Goal: Information Seeking & Learning: Find specific fact

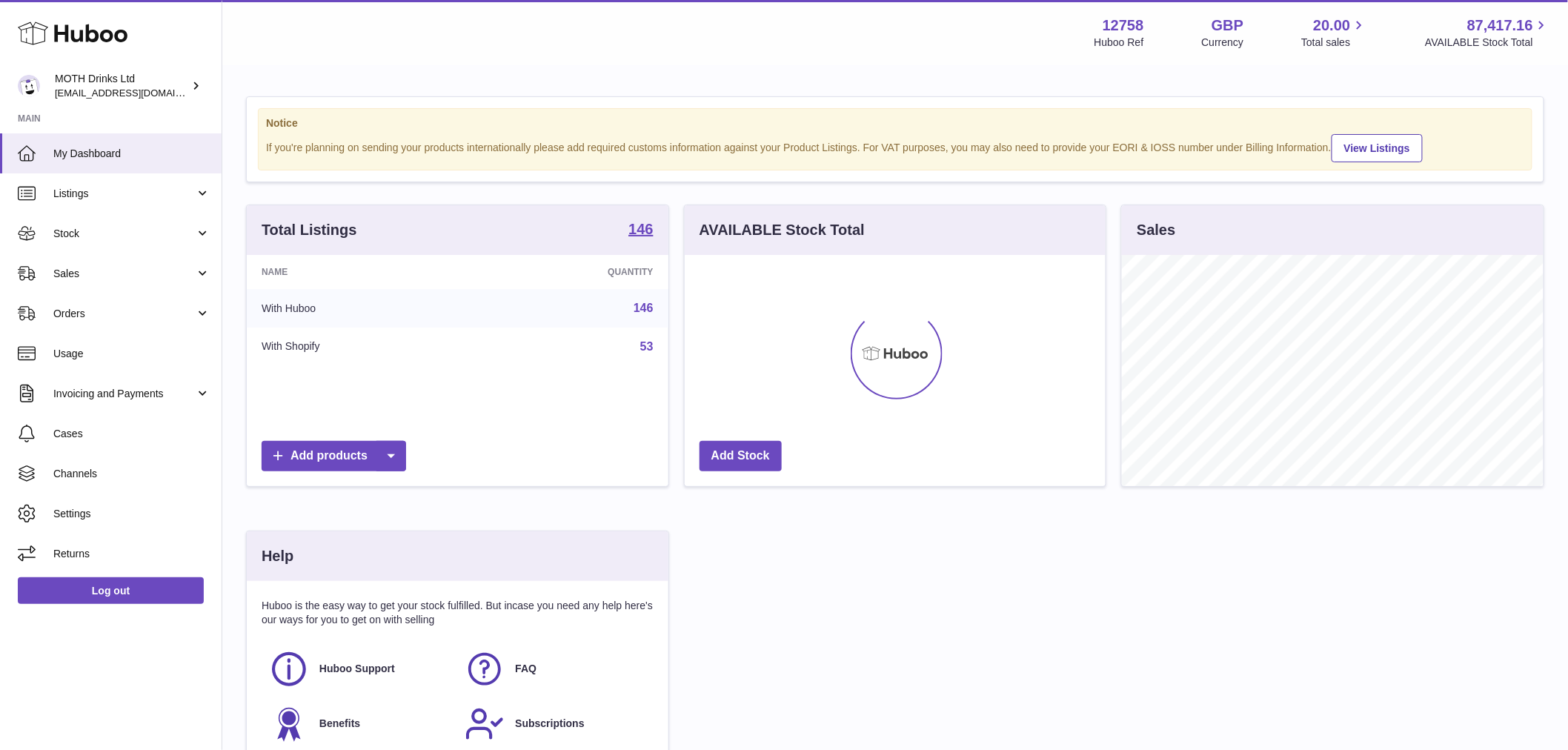
scroll to position [231, 421]
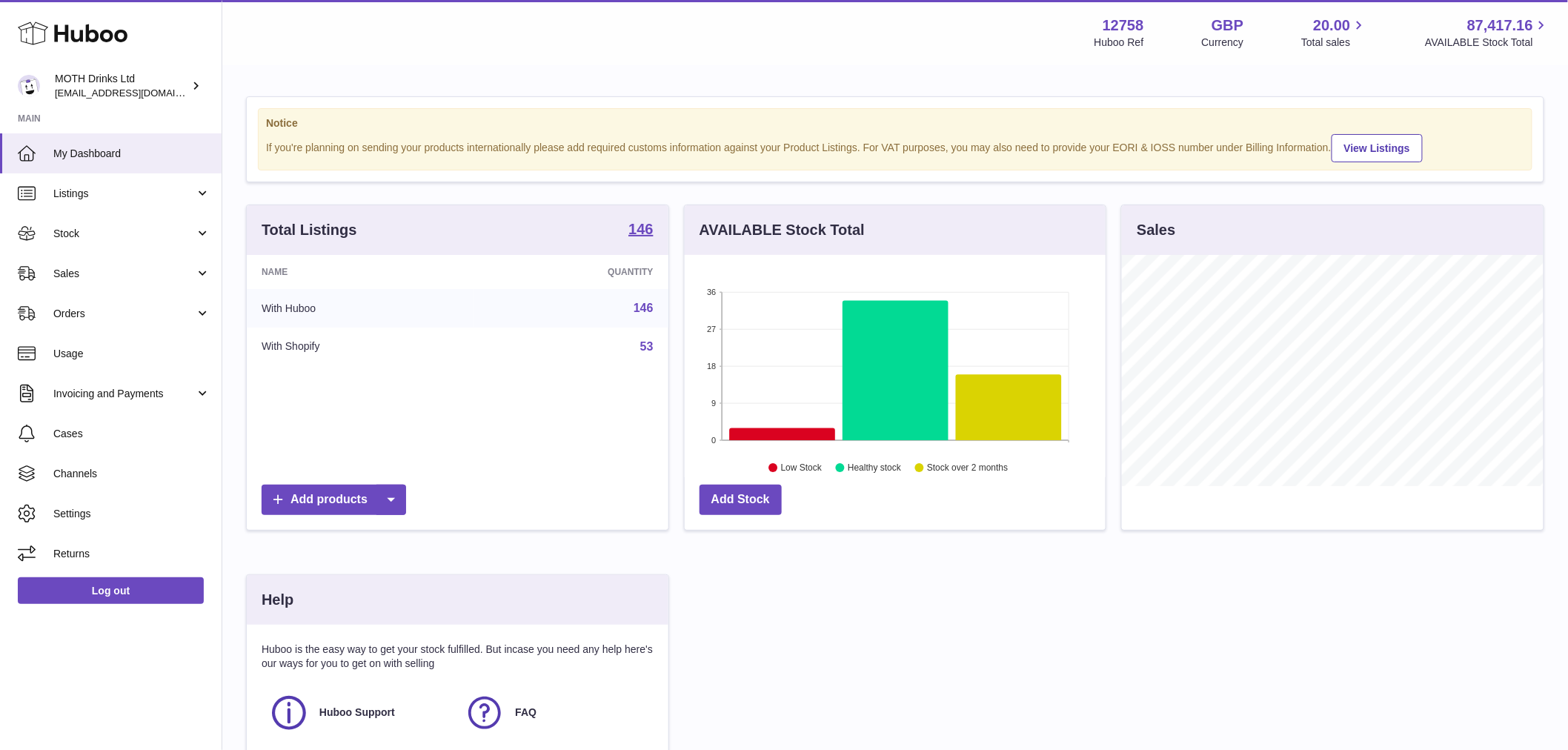
drag, startPoint x: 122, startPoint y: 188, endPoint x: 193, endPoint y: 281, distance: 117.0
click at [122, 188] on span "Listings" at bounding box center [124, 194] width 142 height 14
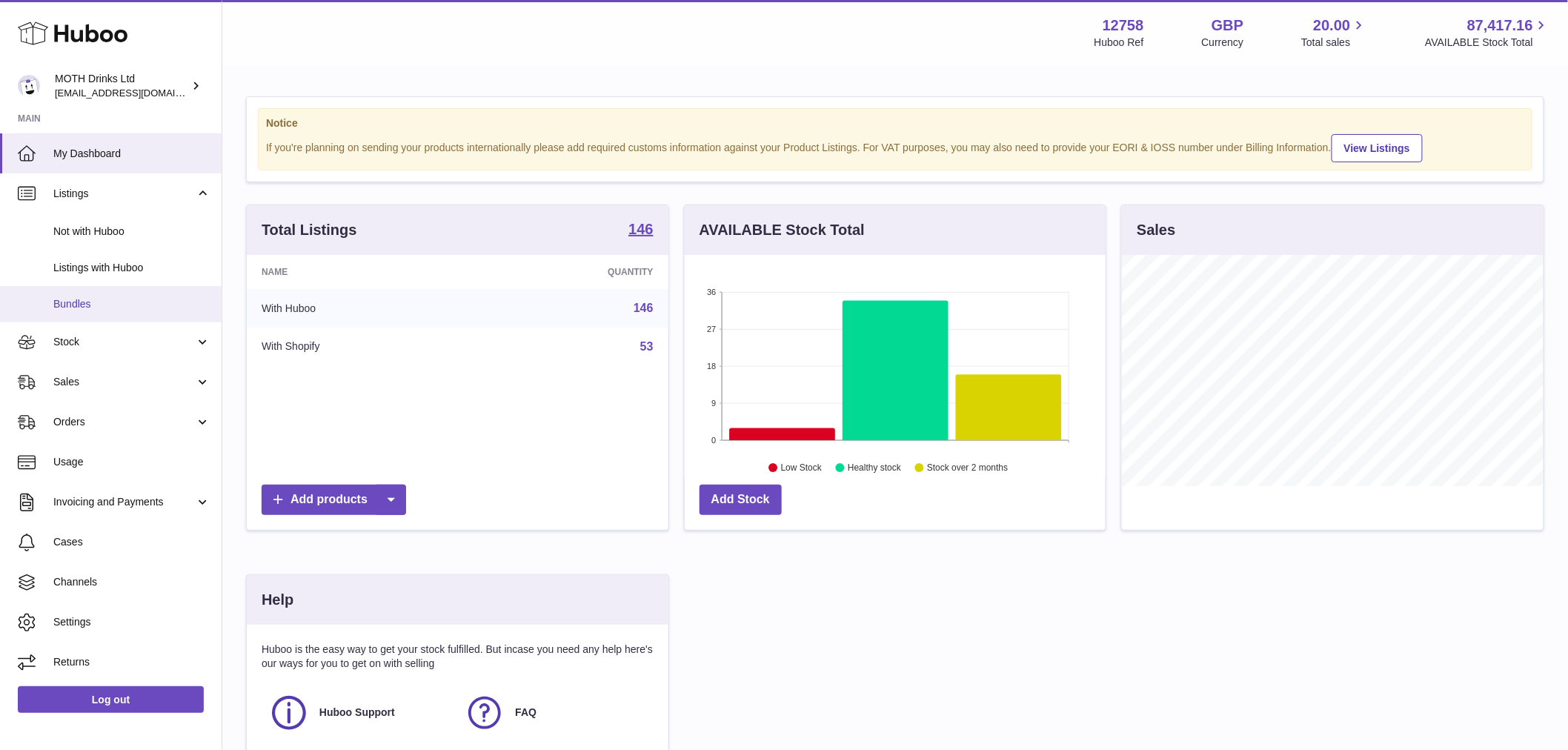
click at [130, 291] on link "Bundles" at bounding box center [110, 304] width 221 height 36
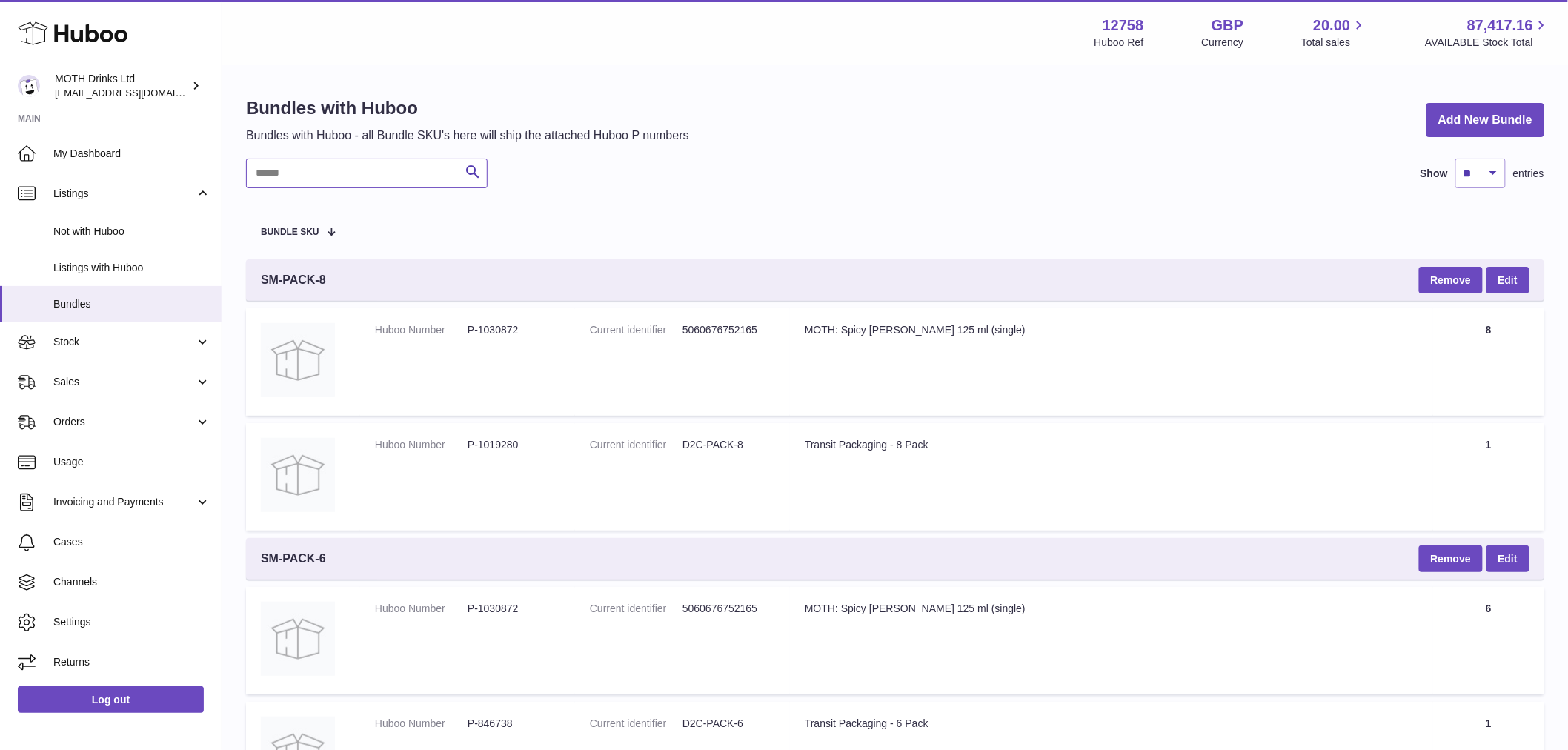
click at [356, 164] on input "text" at bounding box center [366, 173] width 242 height 30
paste input "*******"
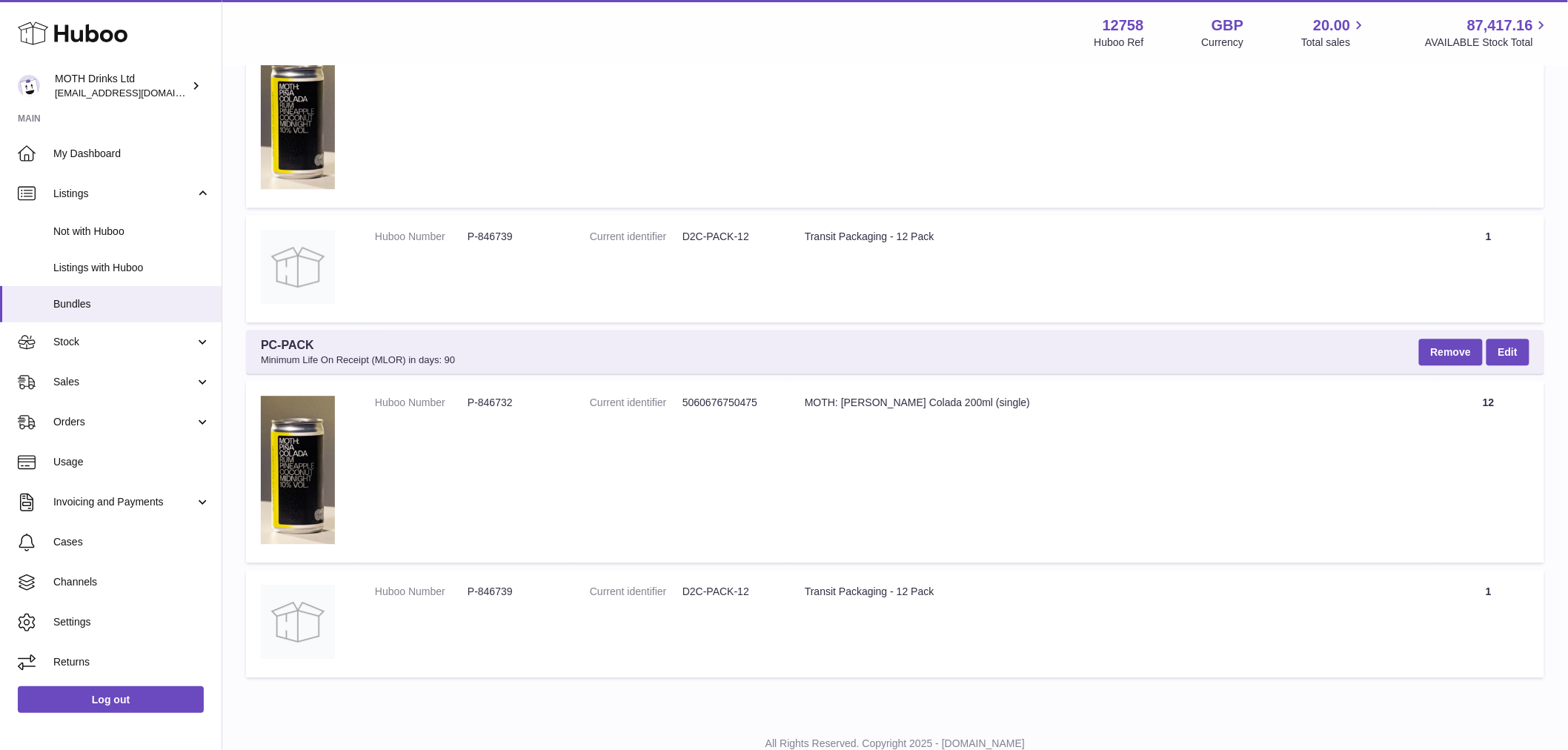
scroll to position [1510, 0]
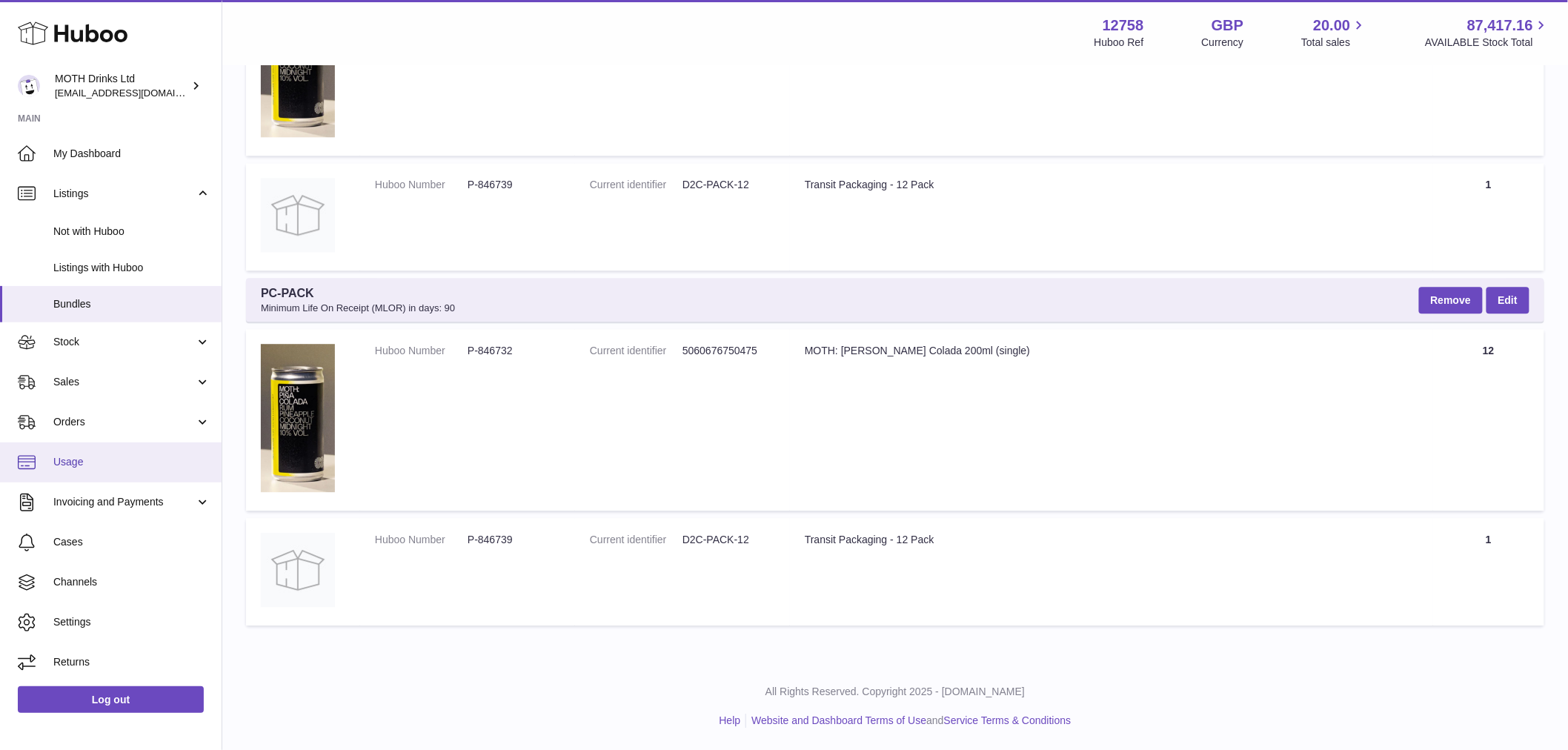
type input "*******"
click at [860, 376] on td "Title MOTH: [PERSON_NAME] Colada 200ml (single)" at bounding box center [1111, 420] width 643 height 181
click at [498, 357] on dl "Huboo Number P-846732" at bounding box center [467, 354] width 185 height 21
copy dd "846732"
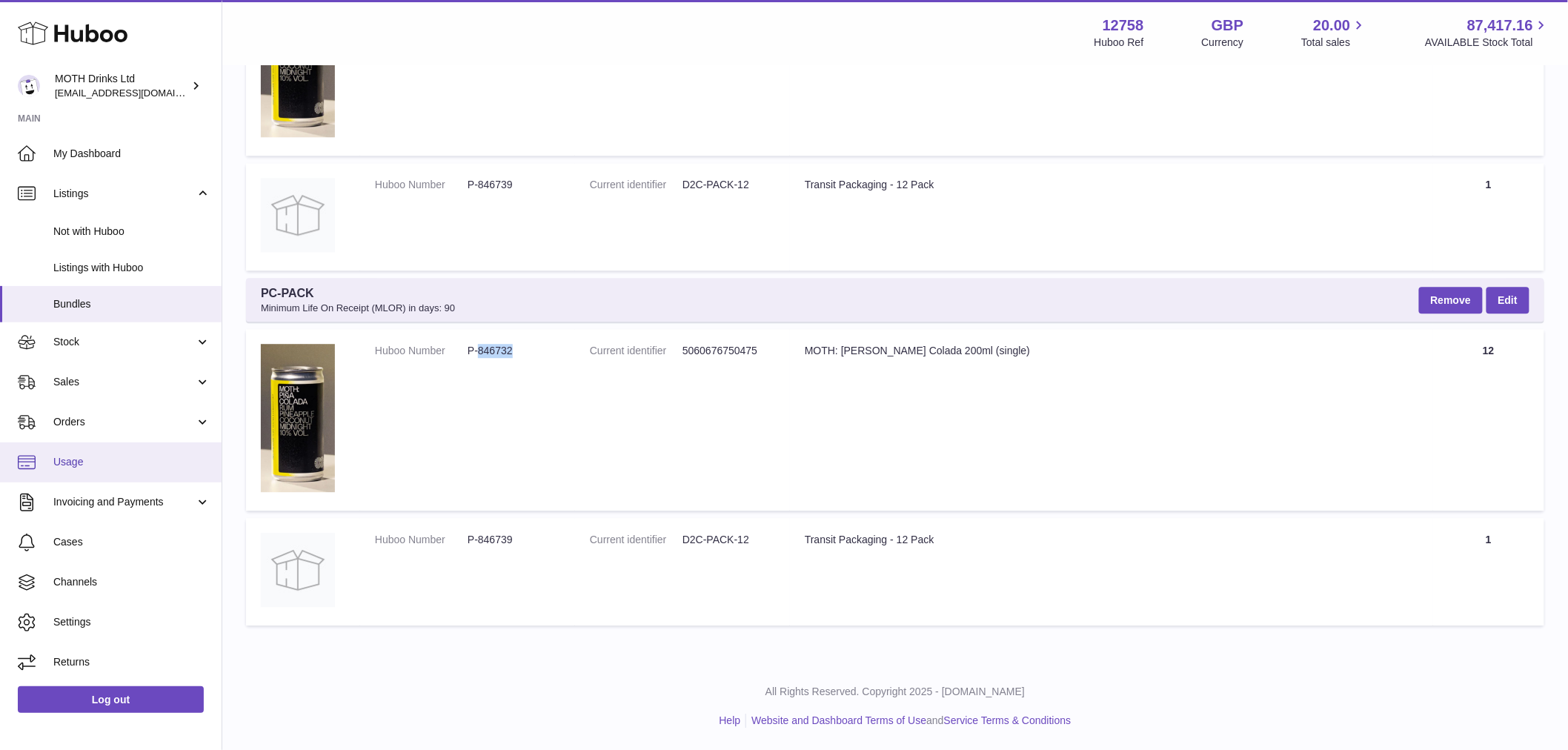
click at [6, 442] on link "Usage" at bounding box center [110, 462] width 221 height 40
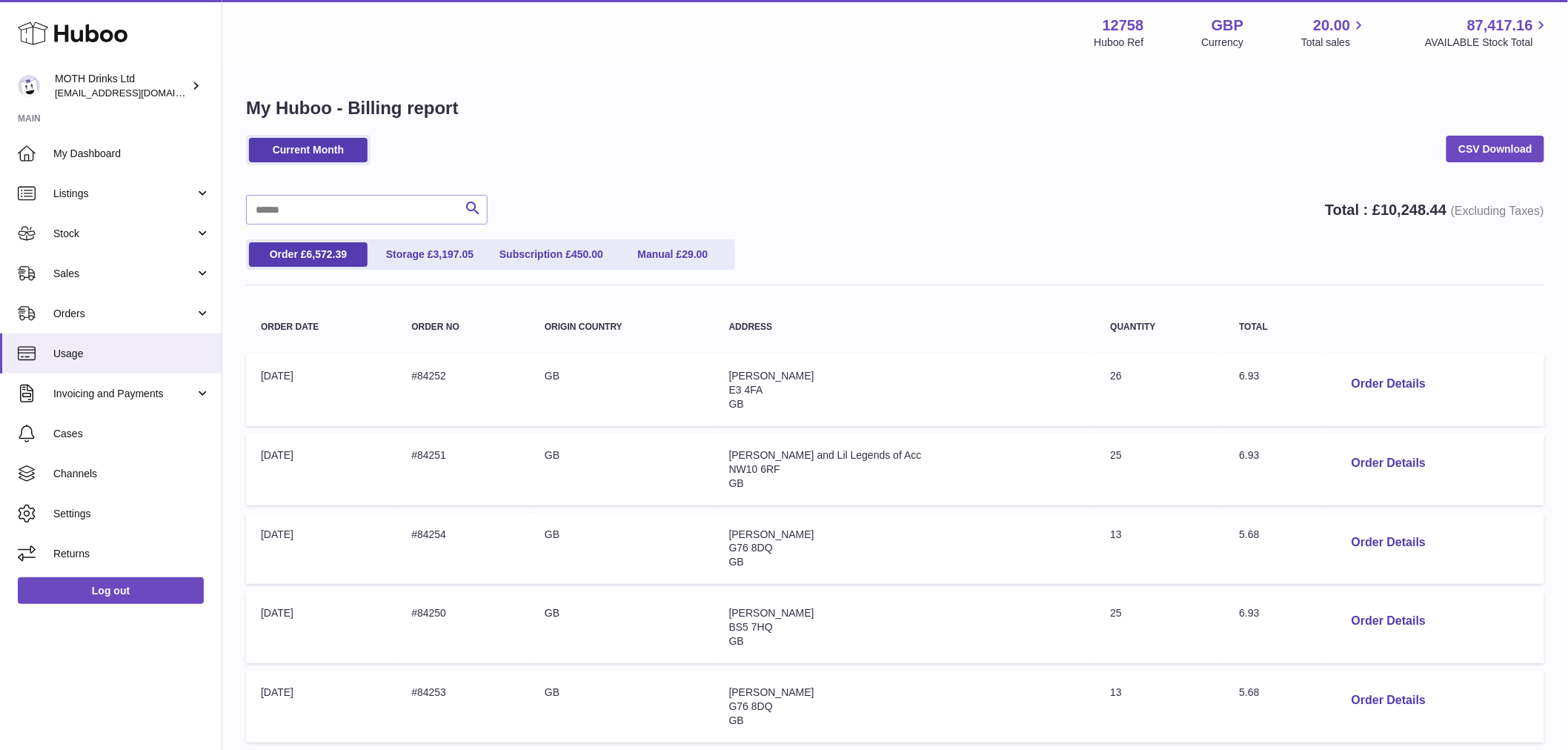
drag, startPoint x: 851, startPoint y: 243, endPoint x: 857, endPoint y: 236, distance: 9.2
click at [857, 236] on div "Current Month CSV Download Search Total : £ 10,248.44 (Excluding Taxes) Order £…" at bounding box center [895, 653] width 1299 height 1037
click at [131, 198] on span "Listings" at bounding box center [124, 194] width 142 height 14
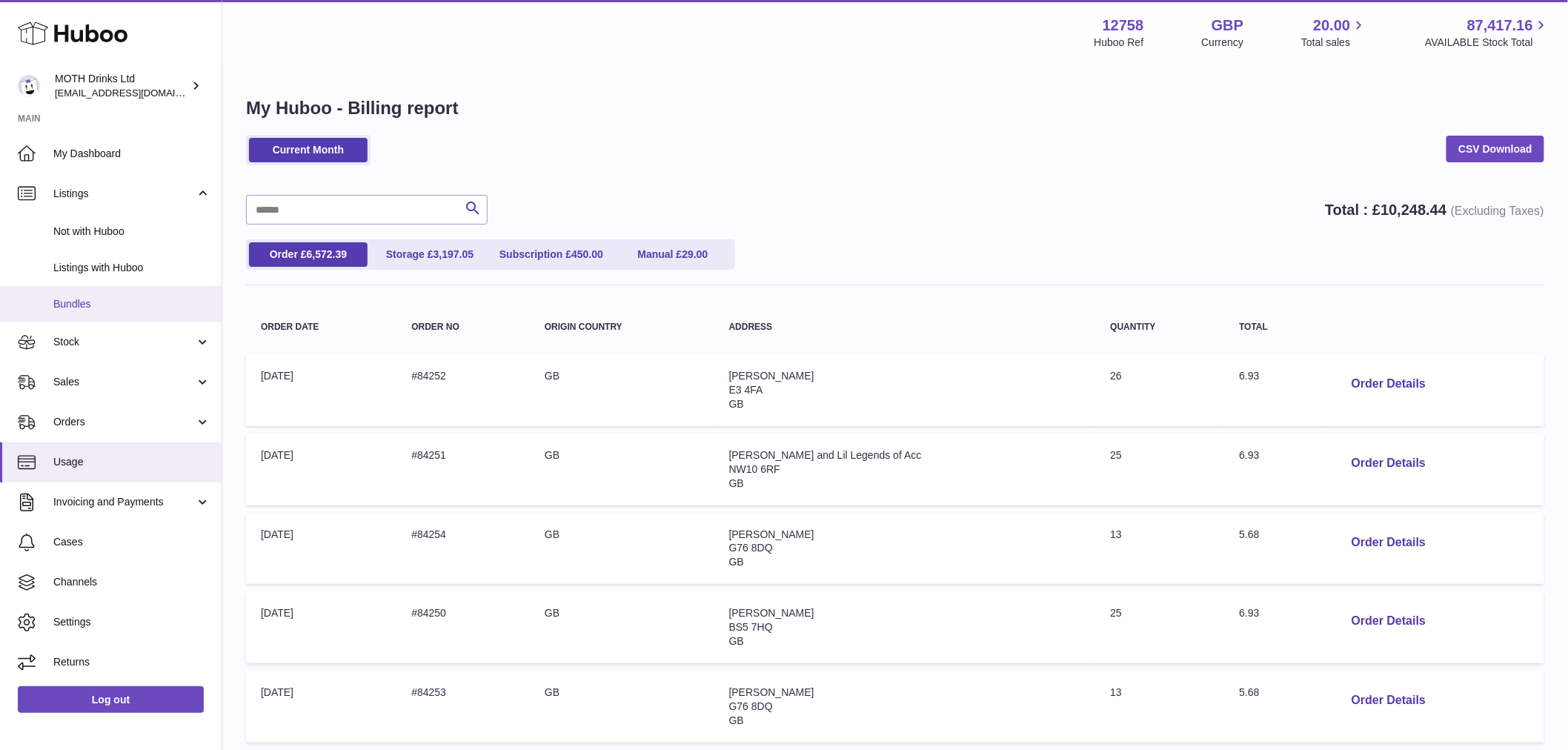
click at [135, 305] on span "Bundles" at bounding box center [132, 304] width 157 height 14
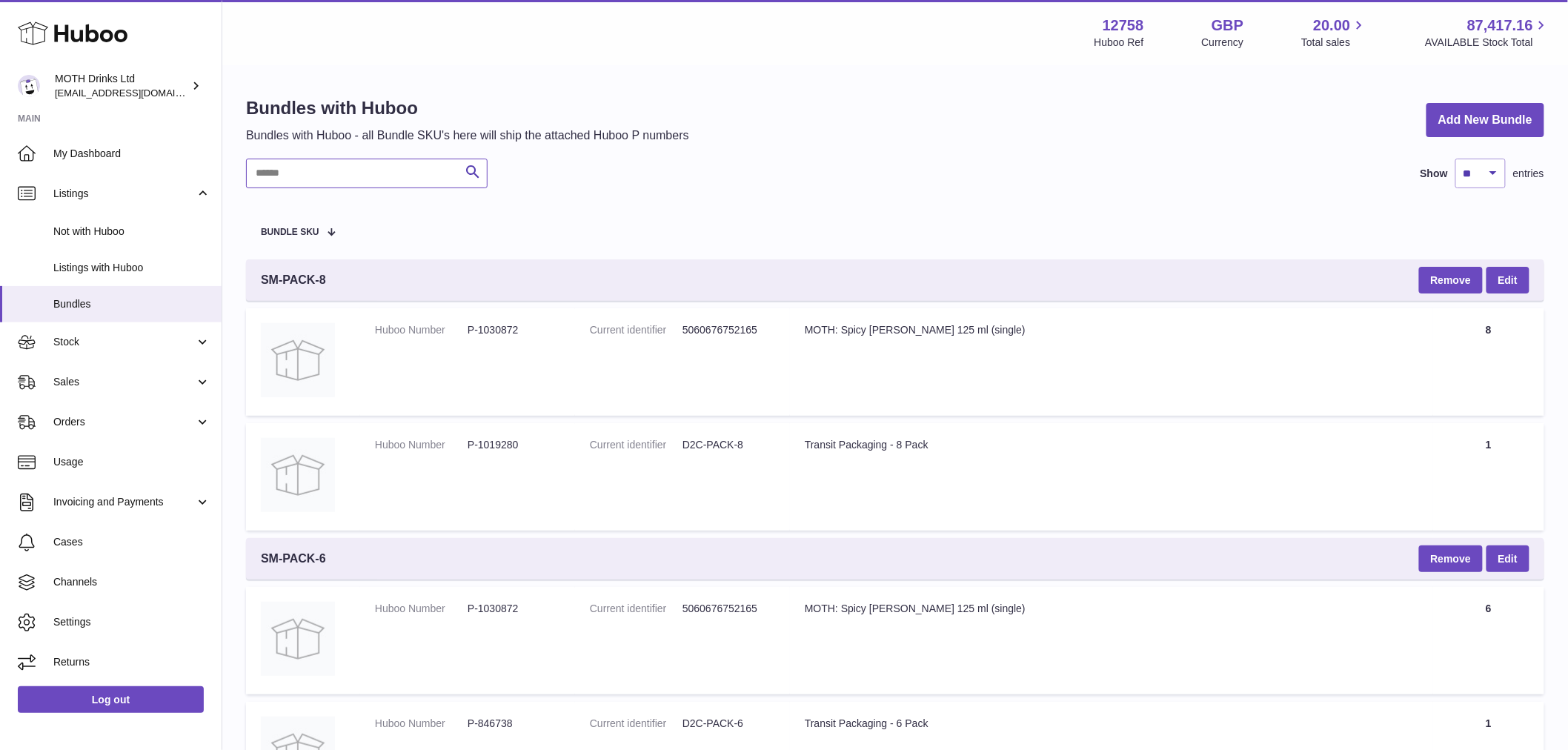
click at [306, 173] on input "text" at bounding box center [366, 173] width 242 height 30
paste input "*******"
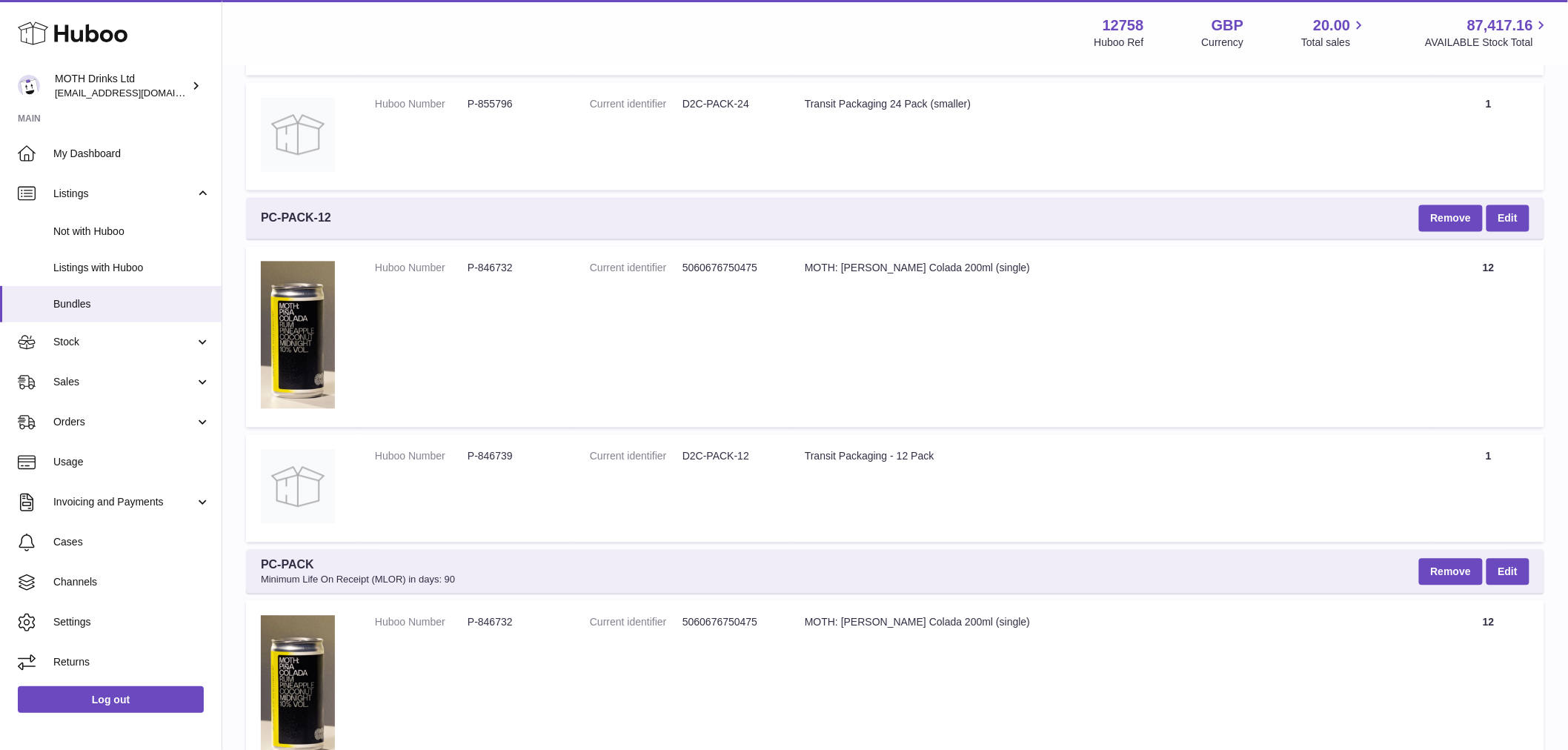
scroll to position [1510, 0]
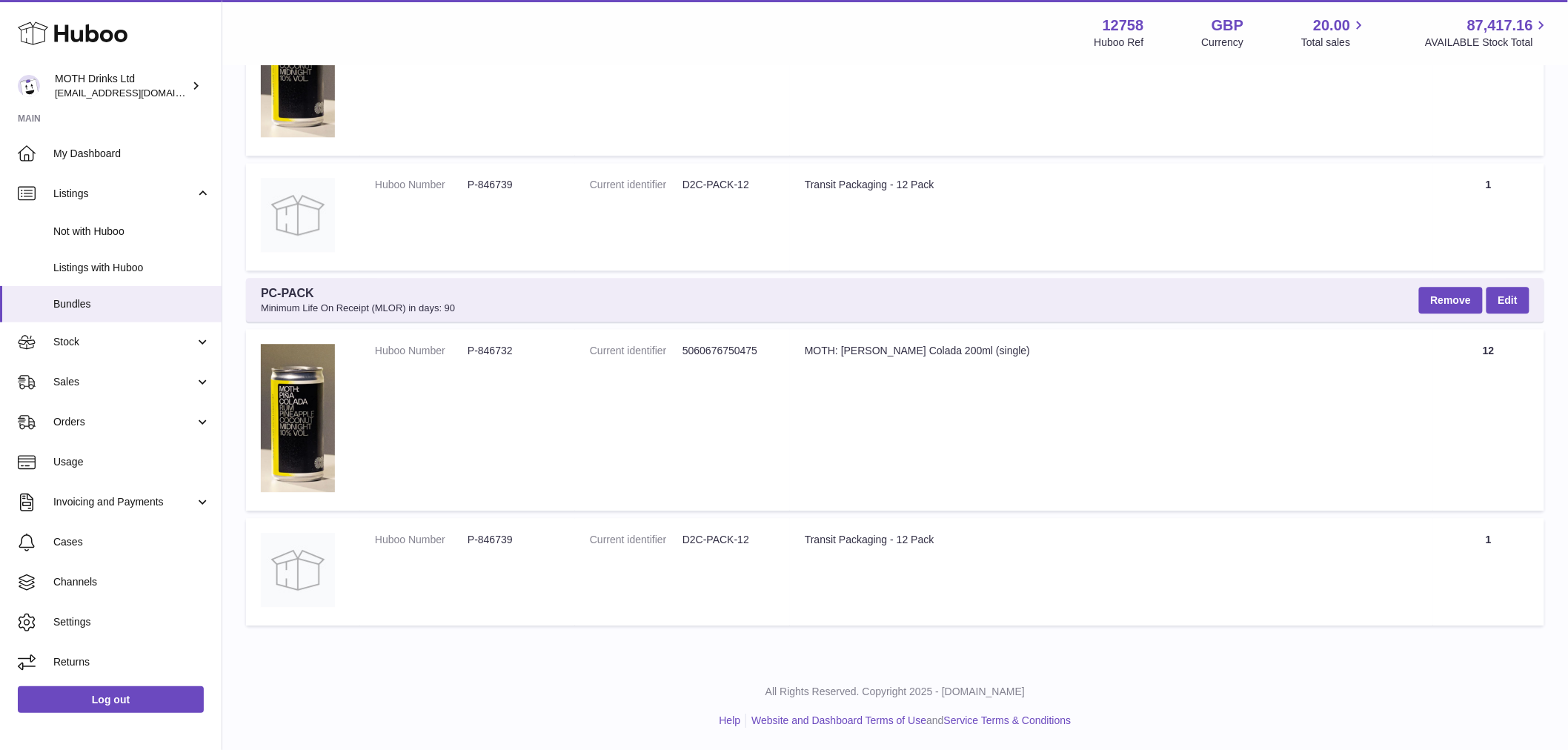
click at [877, 359] on td "Title MOTH: Pina Colada 200ml (single)" at bounding box center [1111, 420] width 643 height 181
copy tr "MOTH: Pina Colada 200ml (single)"
click at [475, 530] on td "Huboo Number P-846739" at bounding box center [467, 571] width 215 height 107
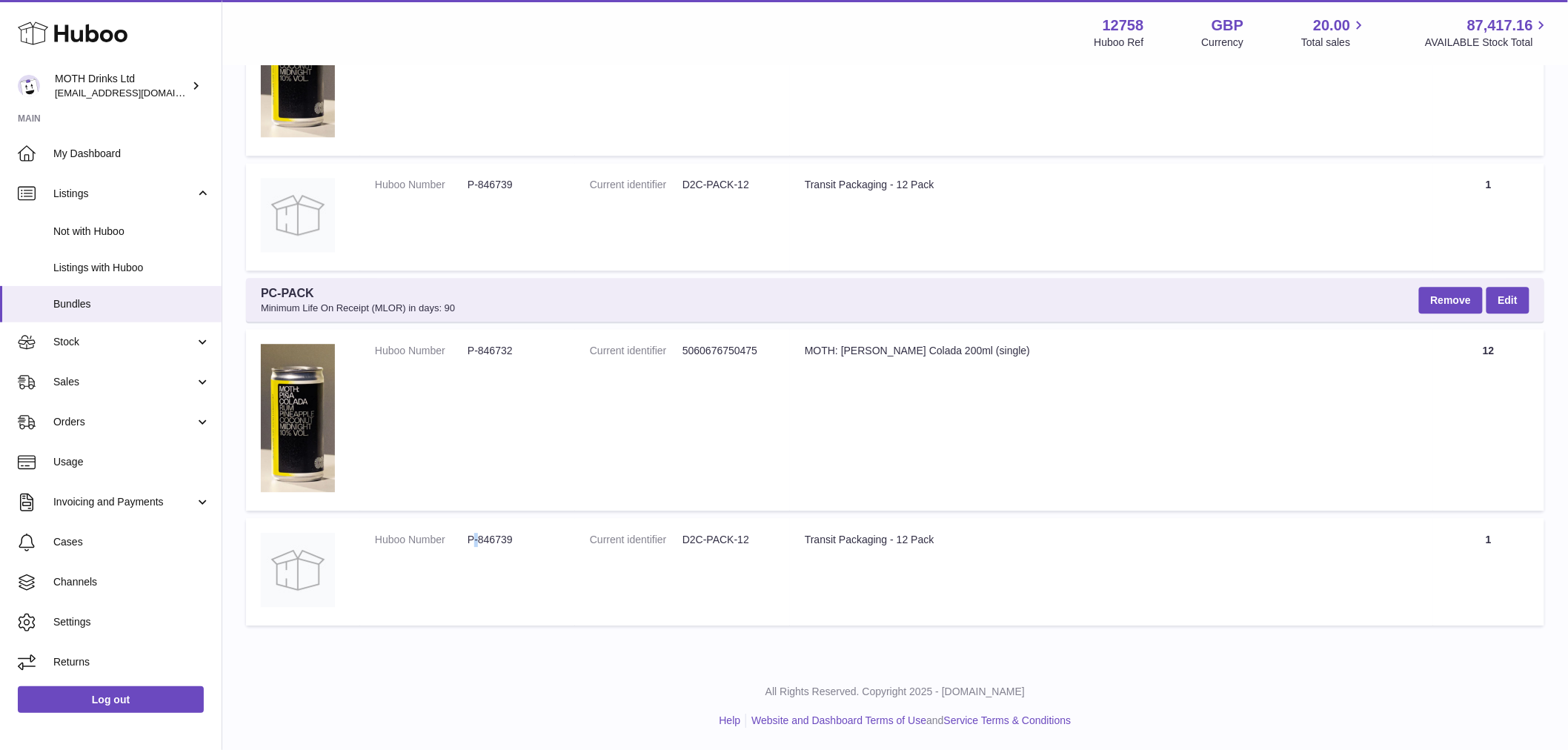
click at [475, 530] on td "Huboo Number P-846739" at bounding box center [467, 571] width 215 height 107
click at [497, 530] on td "Huboo Number P-846739" at bounding box center [467, 571] width 215 height 107
copy dd "846739"
click at [697, 537] on dd "D2C-PACK-12" at bounding box center [729, 540] width 93 height 14
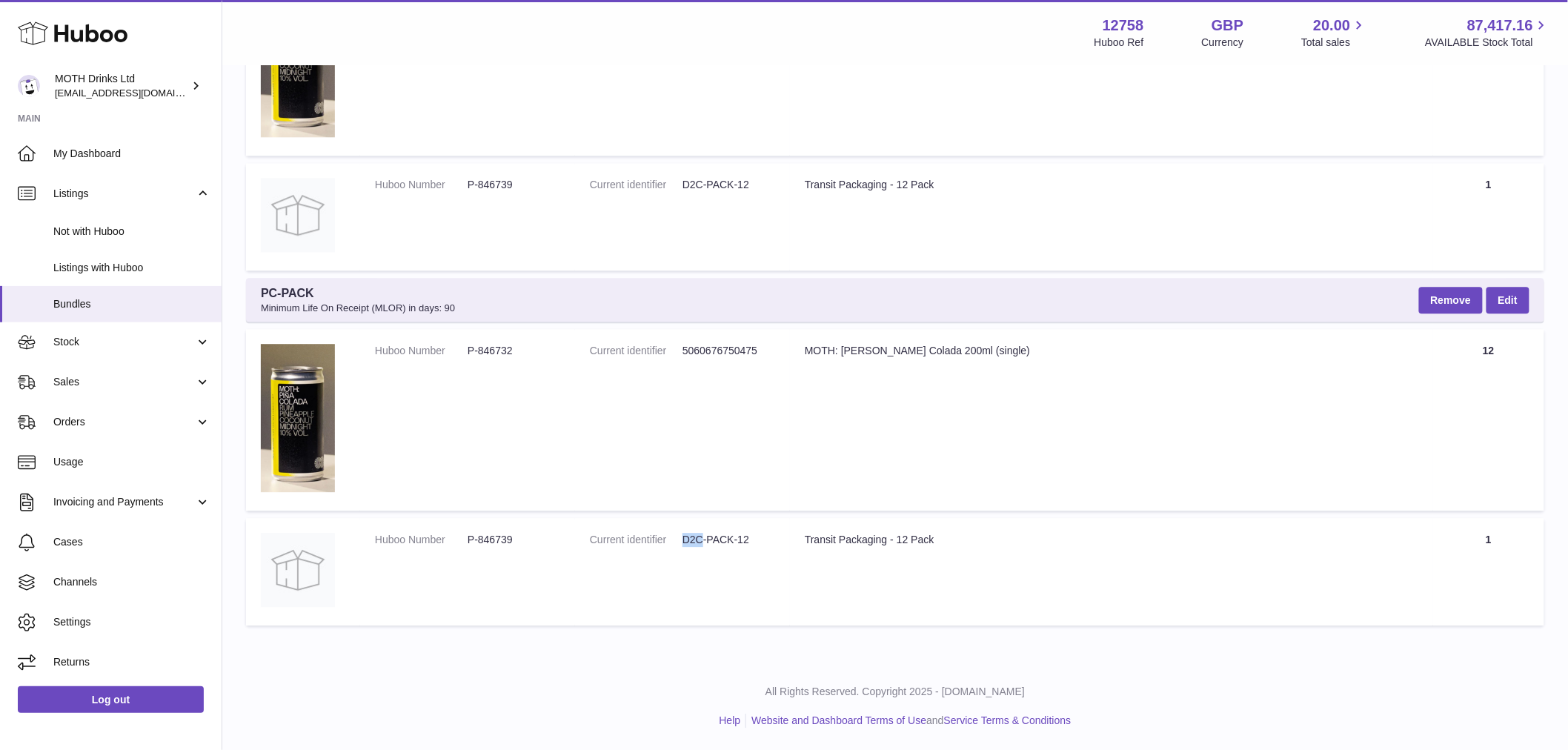
click at [697, 537] on dd "D2C-PACK-12" at bounding box center [729, 540] width 93 height 14
copy tr "D2C-PACK-12 Title"
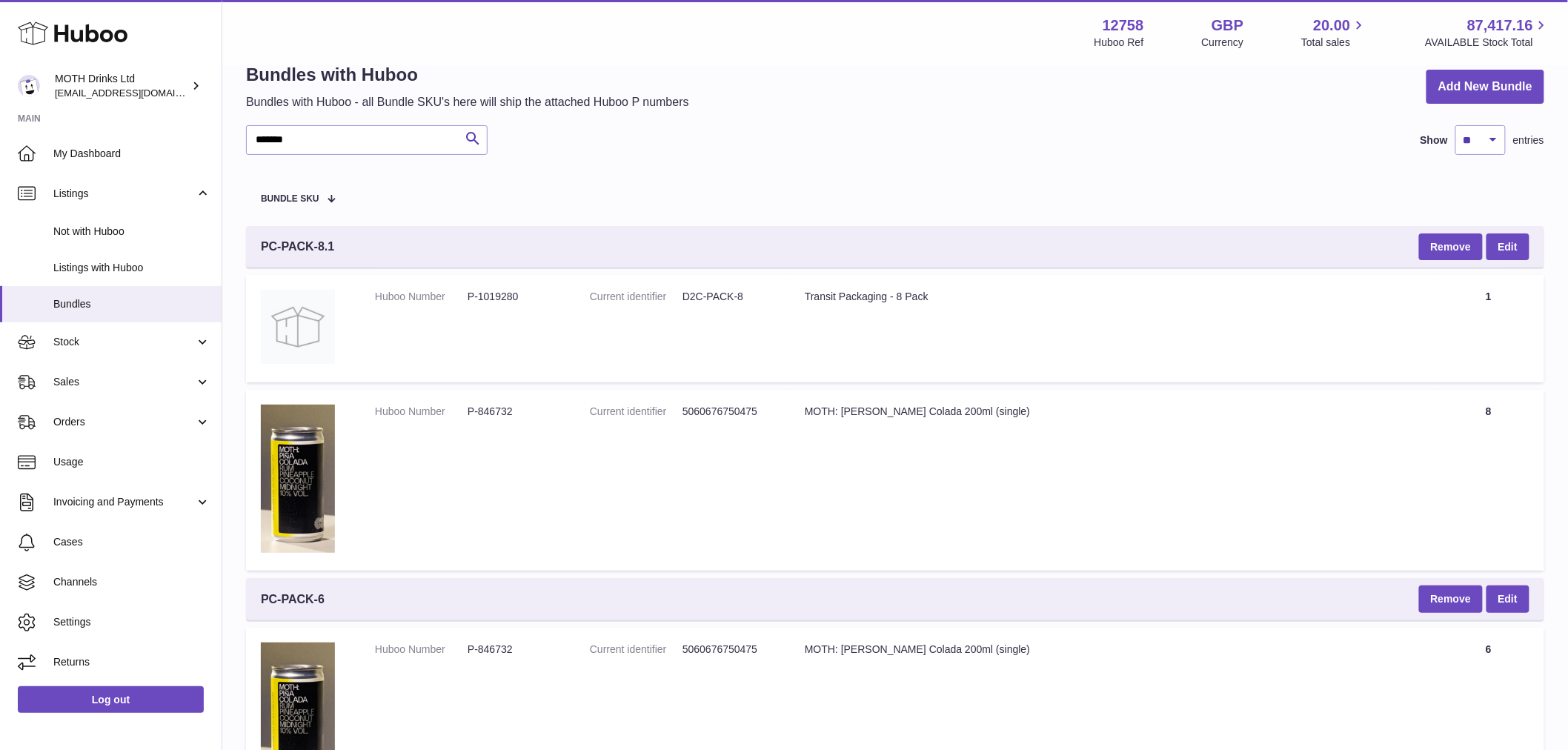
scroll to position [0, 0]
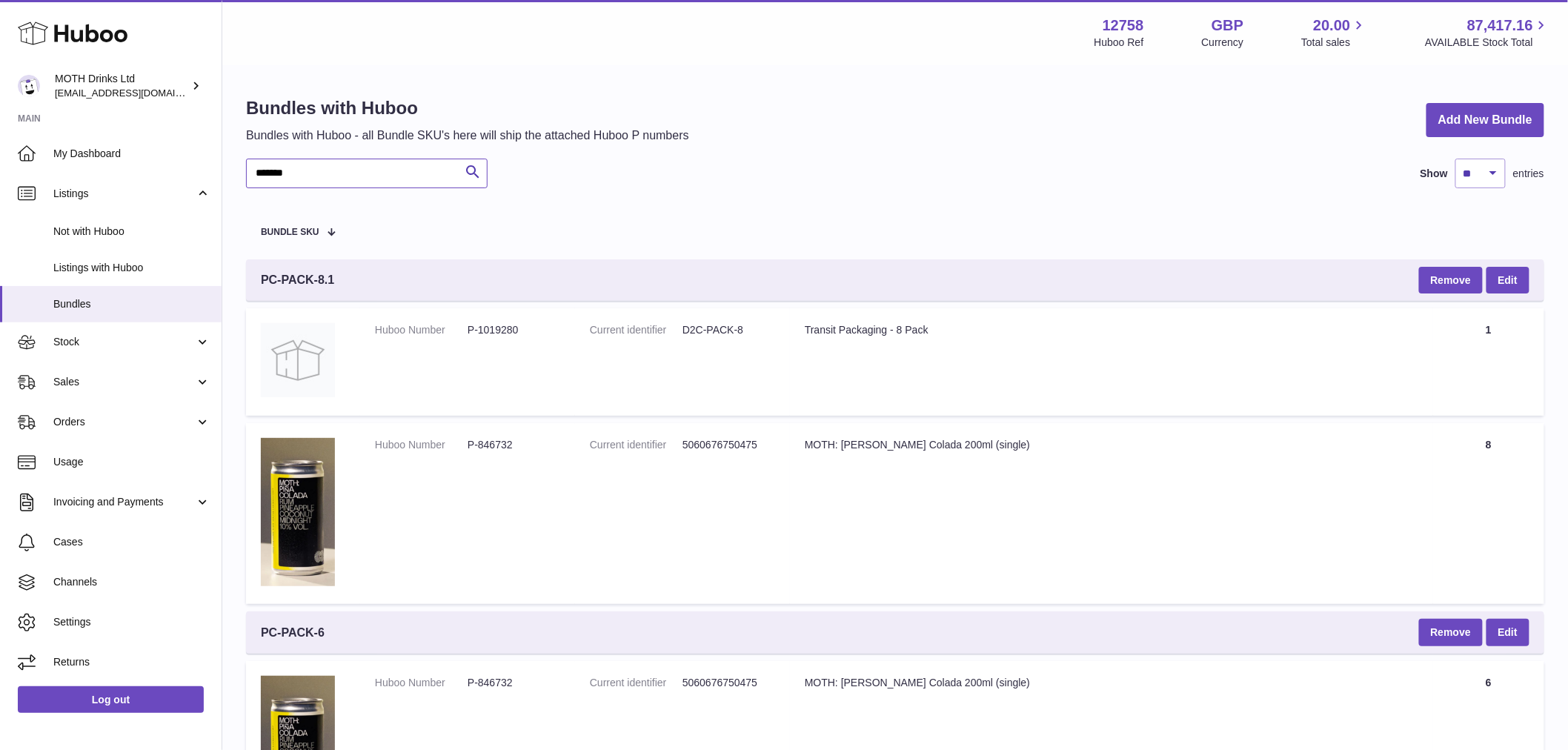
click at [355, 180] on input "*******" at bounding box center [366, 173] width 242 height 30
paste input "text"
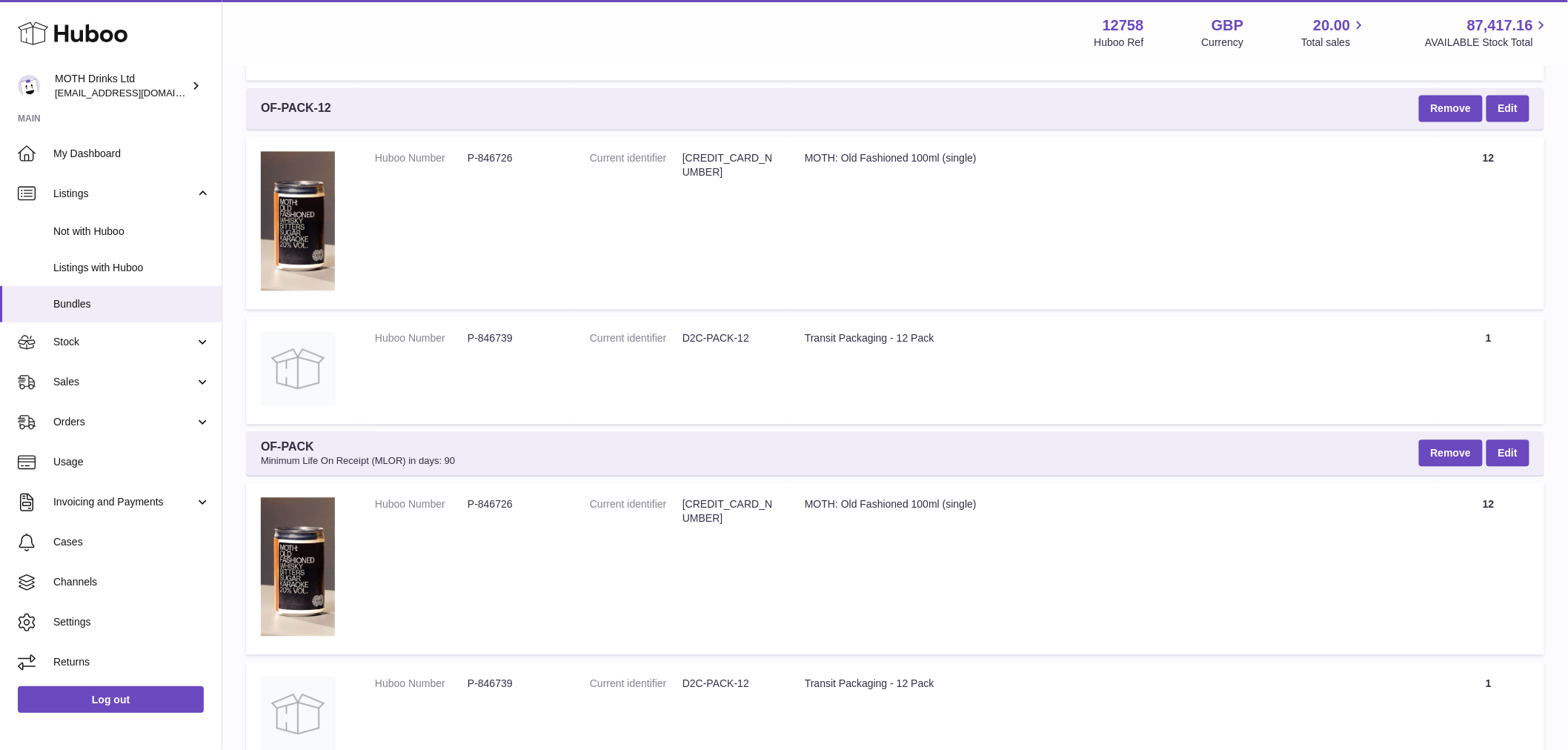
scroll to position [1465, 0]
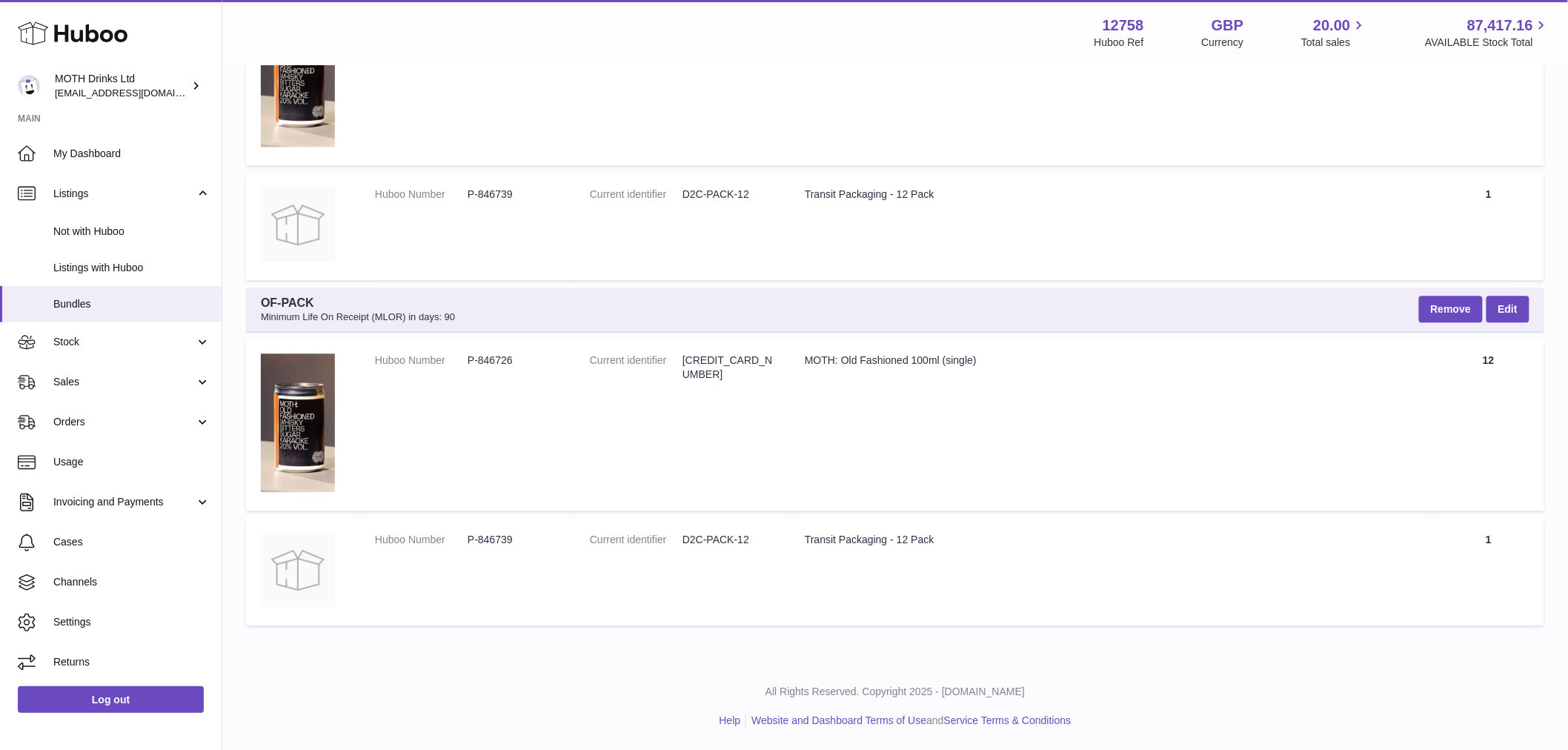
click at [489, 354] on dd "P-846726" at bounding box center [514, 361] width 93 height 14
copy dd "846726"
click at [284, 299] on span "OF-PACK Minimum Life On Receipt (MLOR) in days: 90" at bounding box center [358, 309] width 194 height 29
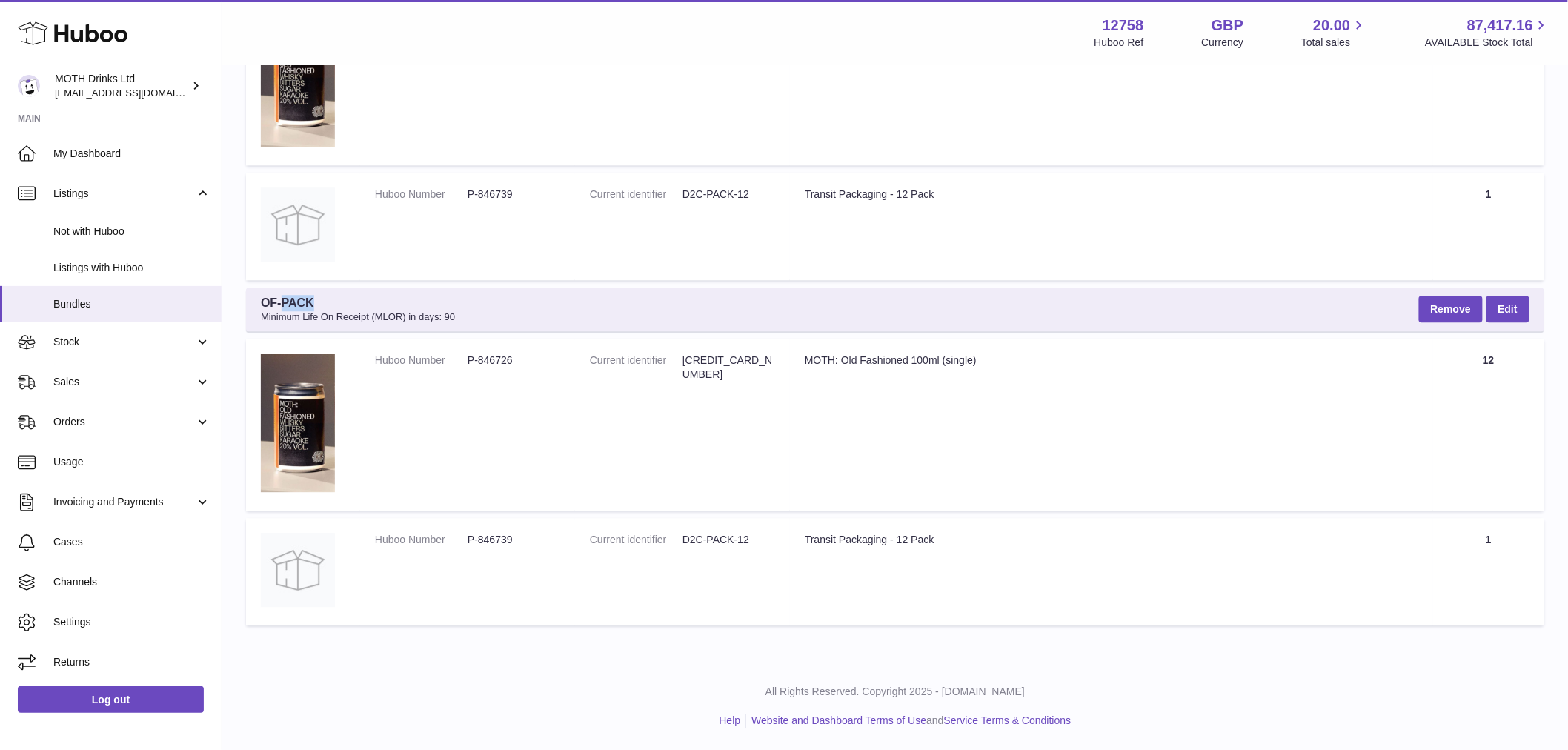
click at [284, 299] on span "OF-PACK Minimum Life On Receipt (MLOR) in days: 90" at bounding box center [358, 309] width 194 height 29
copy span "OF-PACK"
click at [469, 368] on dl "Huboo Number P-846726" at bounding box center [467, 364] width 185 height 21
click at [495, 365] on dd "P-846726" at bounding box center [514, 361] width 93 height 14
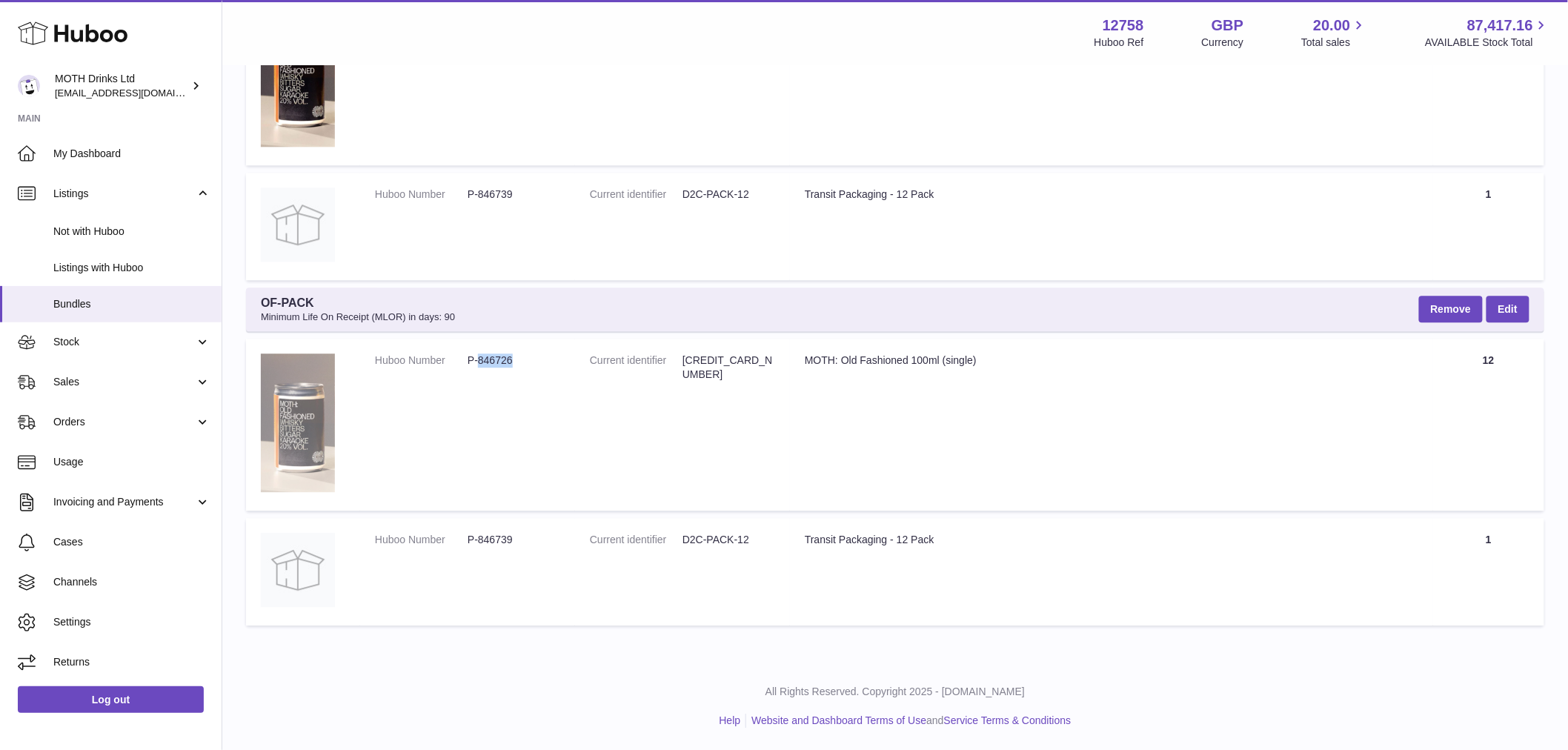
copy dd "846726"
click at [860, 365] on div "MOTH: Old Fashioned 100ml (single)" at bounding box center [1111, 361] width 614 height 14
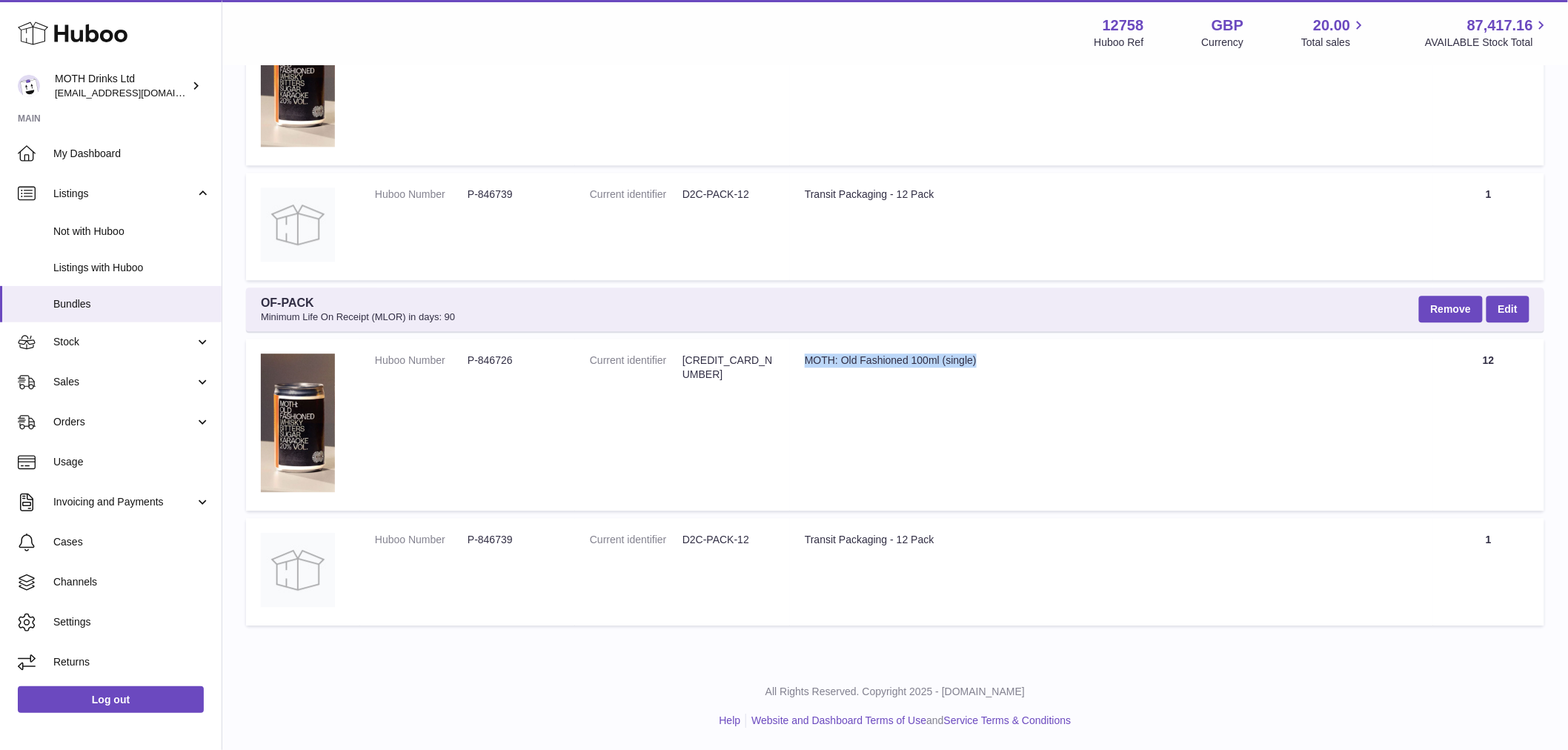
click at [860, 365] on div "MOTH: Old Fashioned 100ml (single)" at bounding box center [1111, 361] width 614 height 14
copy tr "MOTH: Old Fashioned 100ml (single)"
click at [715, 535] on dd "D2C-PACK-12" at bounding box center [729, 540] width 93 height 14
click at [824, 537] on div "Transit Packaging - 12 Pack" at bounding box center [1111, 540] width 614 height 14
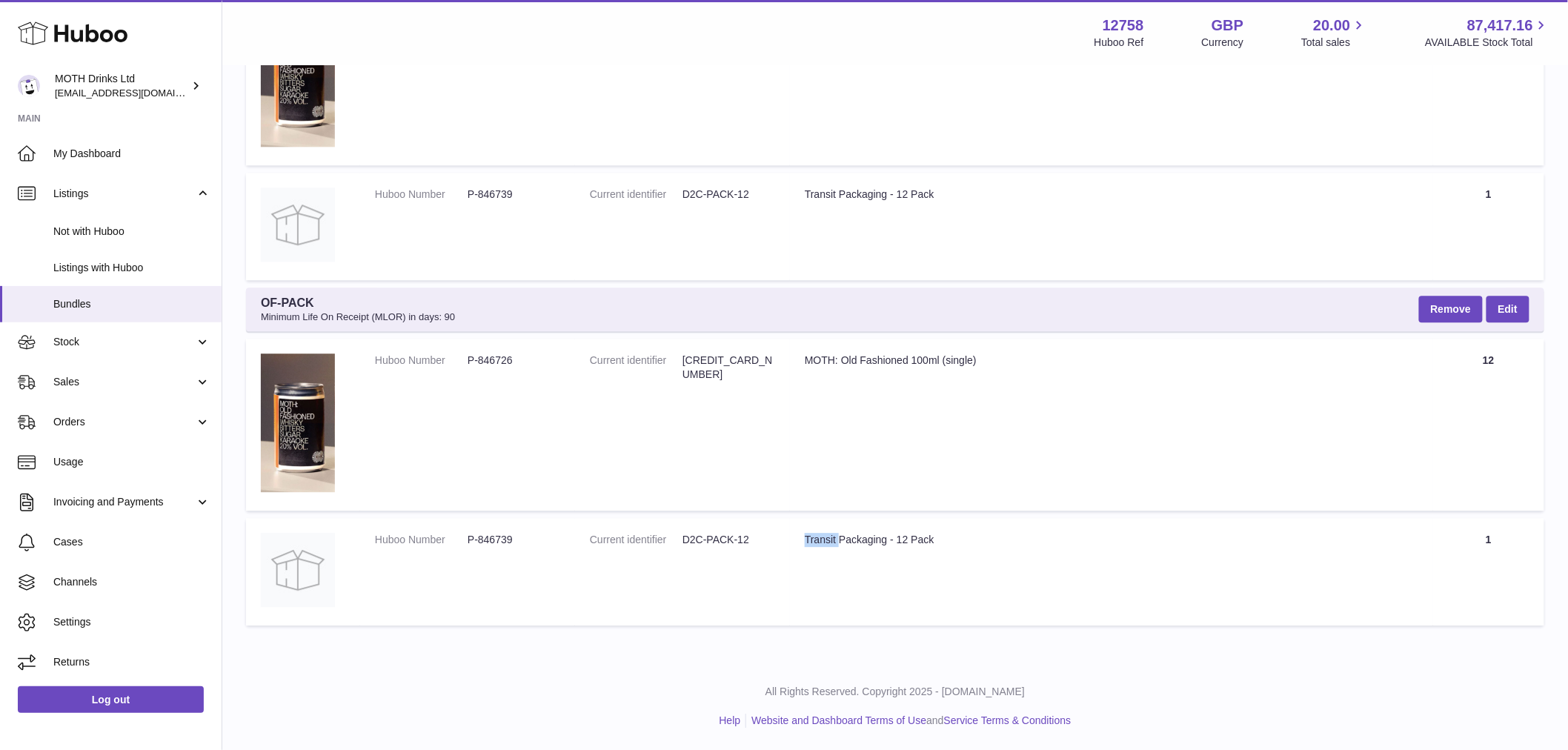
click at [824, 537] on div "Transit Packaging - 12 Pack" at bounding box center [1111, 540] width 614 height 14
copy tr "Transit Packaging - 12 Pack"
click at [493, 545] on dd "P-846739" at bounding box center [514, 540] width 93 height 14
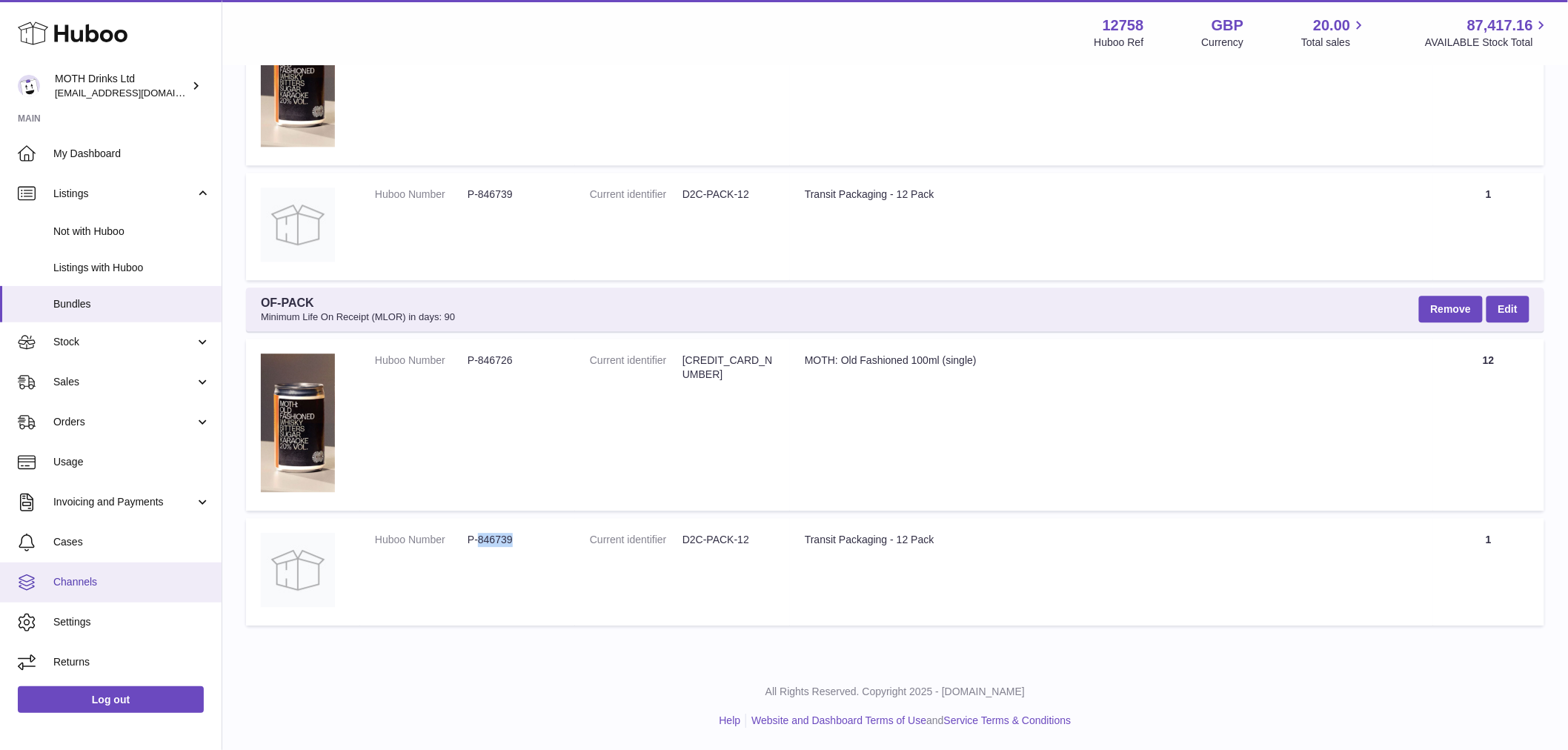
copy dd "846739"
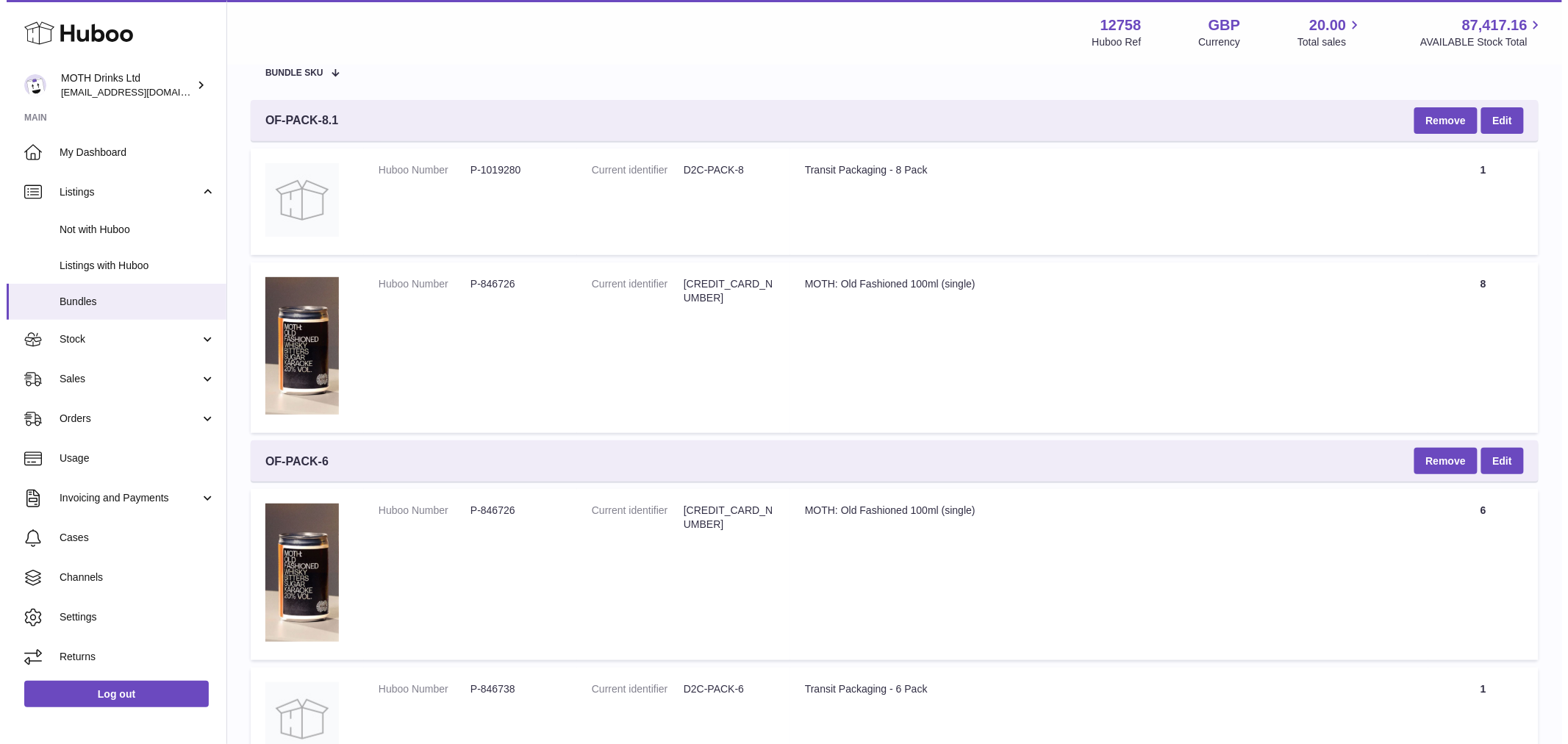
scroll to position [0, 0]
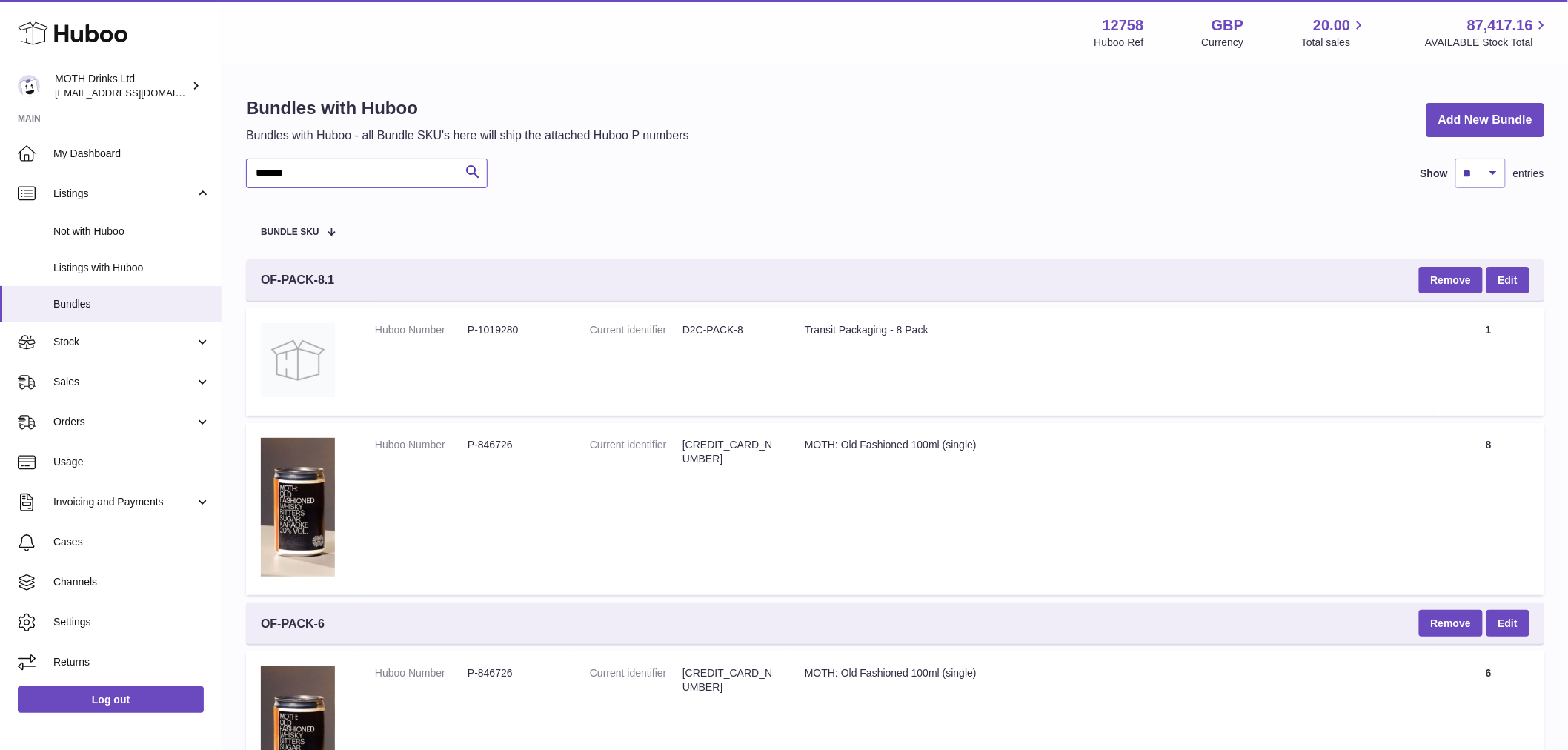
click at [323, 173] on input "*******" at bounding box center [366, 173] width 242 height 30
paste input "****"
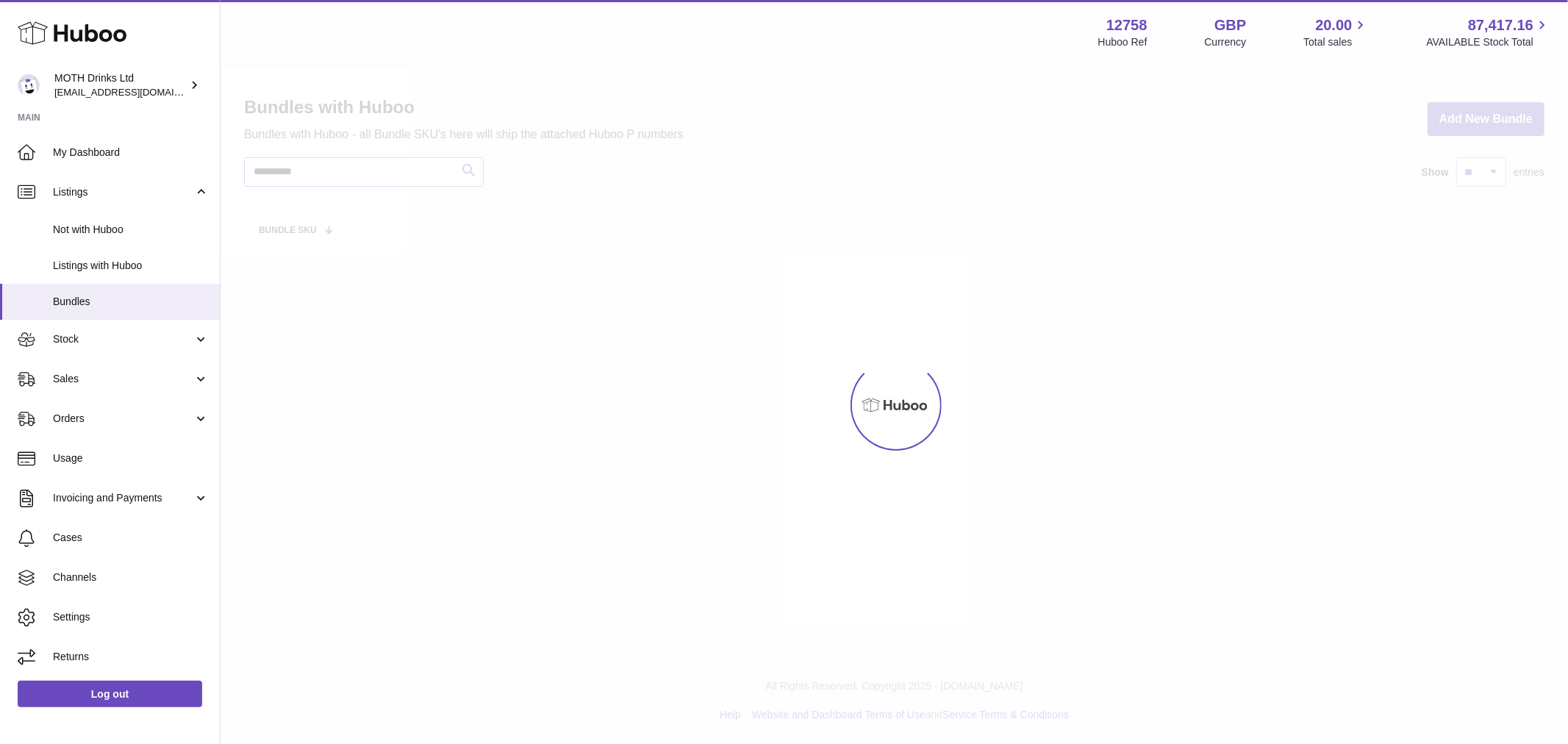
type input "**********"
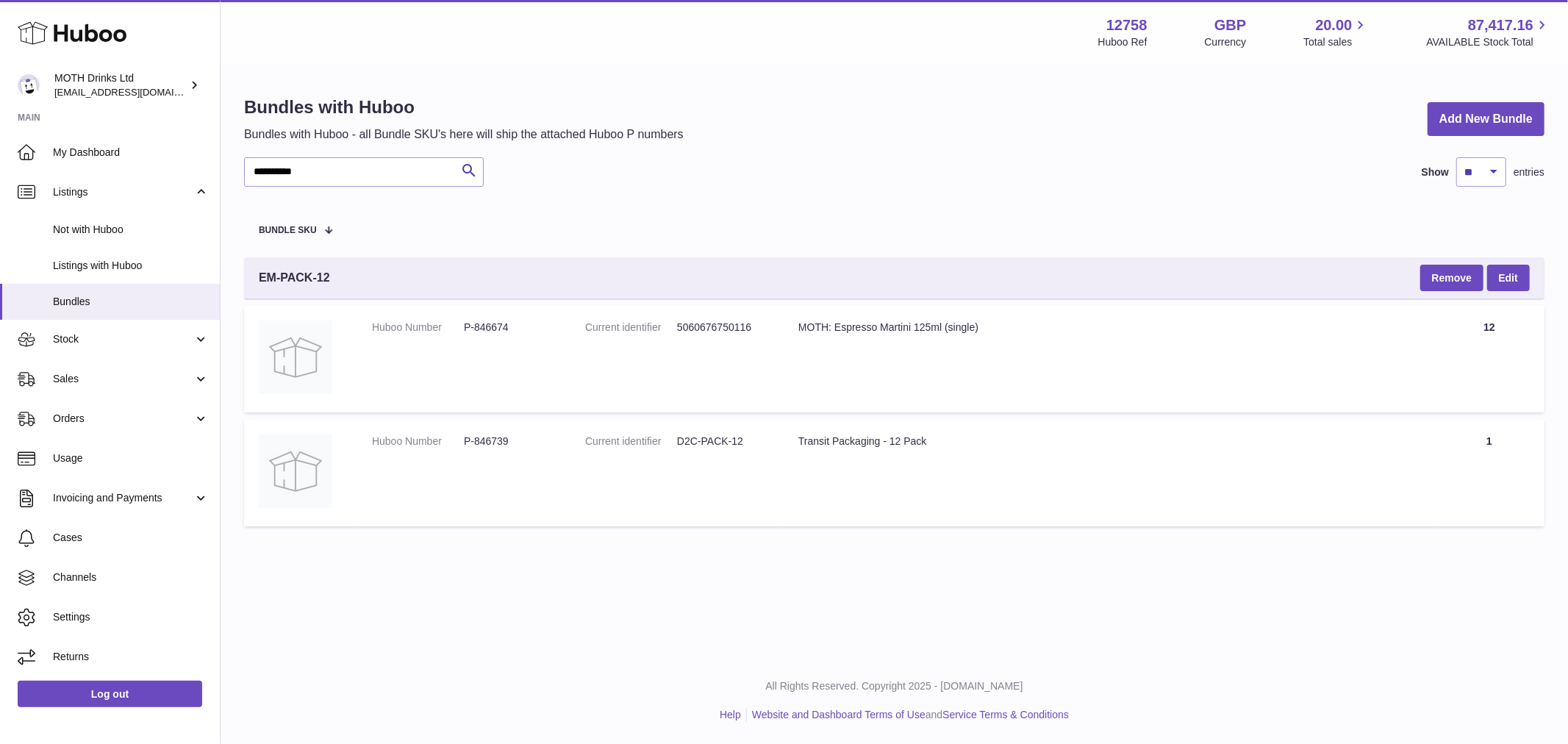
click at [509, 327] on dd "P-846674" at bounding box center [510, 327] width 92 height 14
click at [491, 331] on dd "P-846674" at bounding box center [510, 327] width 92 height 14
click at [304, 188] on div "**********" at bounding box center [894, 345] width 1301 height 376
click at [307, 174] on input "**********" at bounding box center [363, 172] width 240 height 30
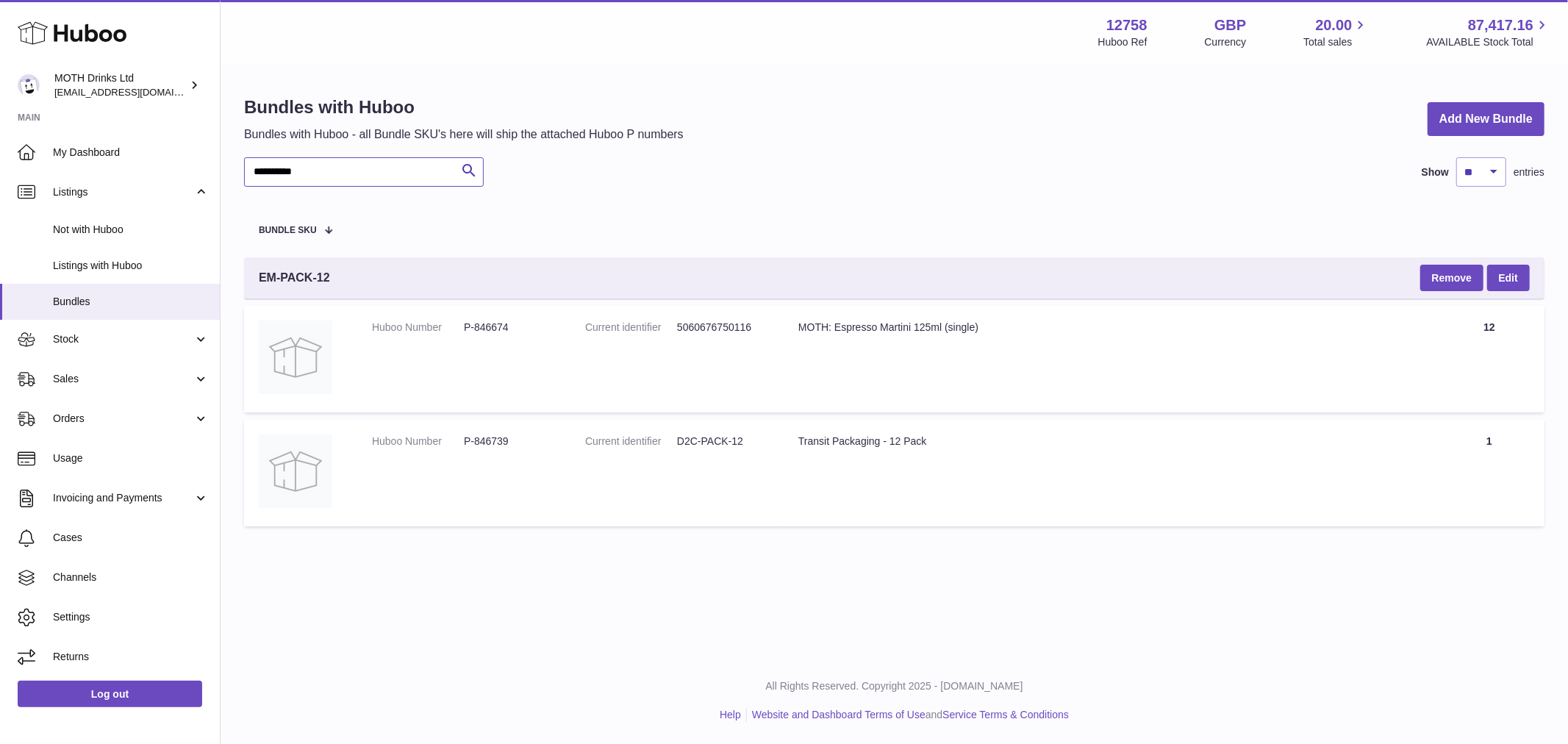
click at [307, 174] on input "**********" at bounding box center [363, 172] width 240 height 30
click at [298, 452] on img at bounding box center [295, 471] width 73 height 73
drag, startPoint x: 510, startPoint y: 497, endPoint x: 501, endPoint y: 436, distance: 61.7
click at [510, 497] on td "Huboo Number P-846739" at bounding box center [464, 473] width 213 height 106
click at [490, 341] on dl "Huboo Number P-846674" at bounding box center [464, 331] width 184 height 21
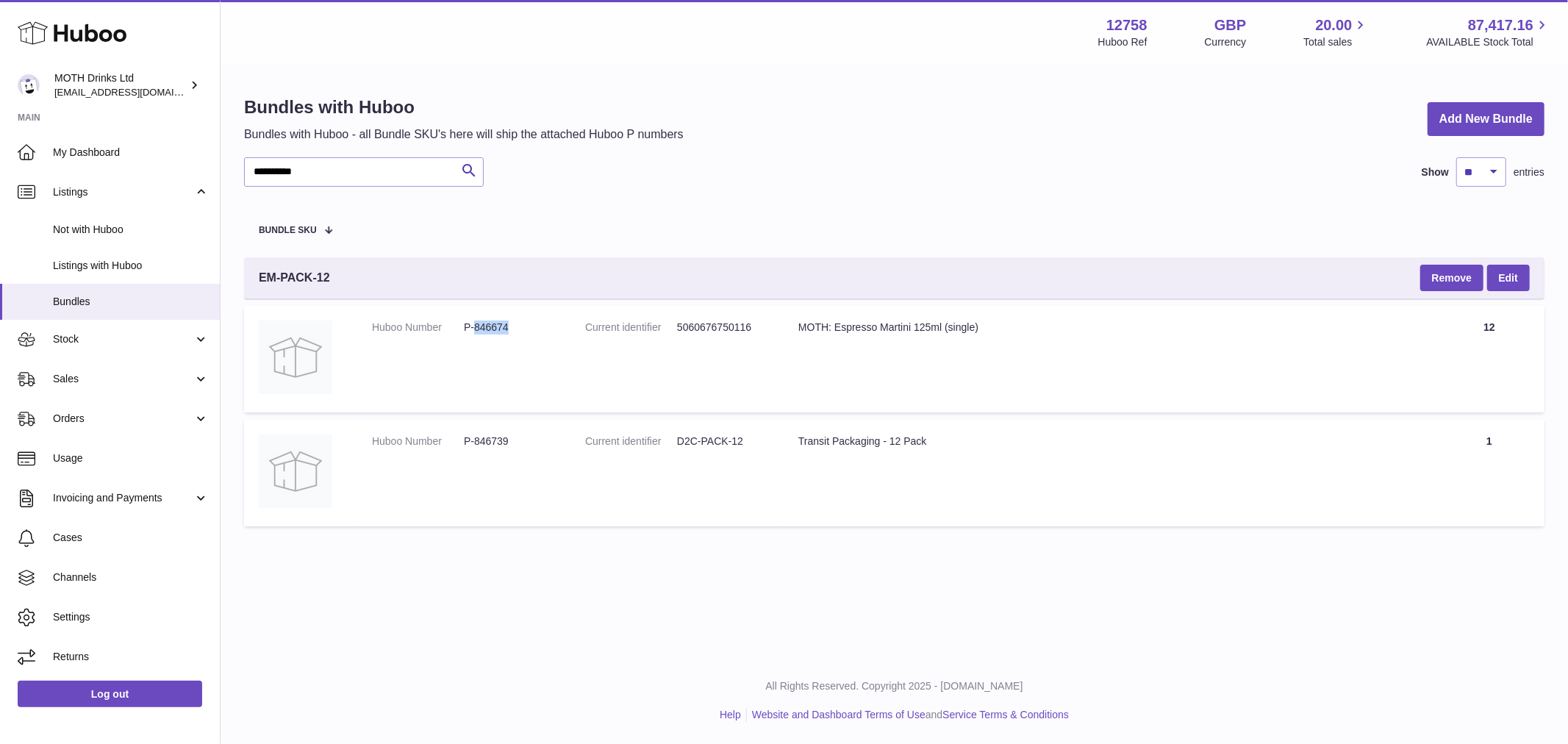
click at [490, 341] on dl "Huboo Number P-846674" at bounding box center [464, 331] width 184 height 21
copy dd "846674"
click at [850, 320] on div "MOTH: Espresso Martini 125ml (single)" at bounding box center [1108, 327] width 621 height 14
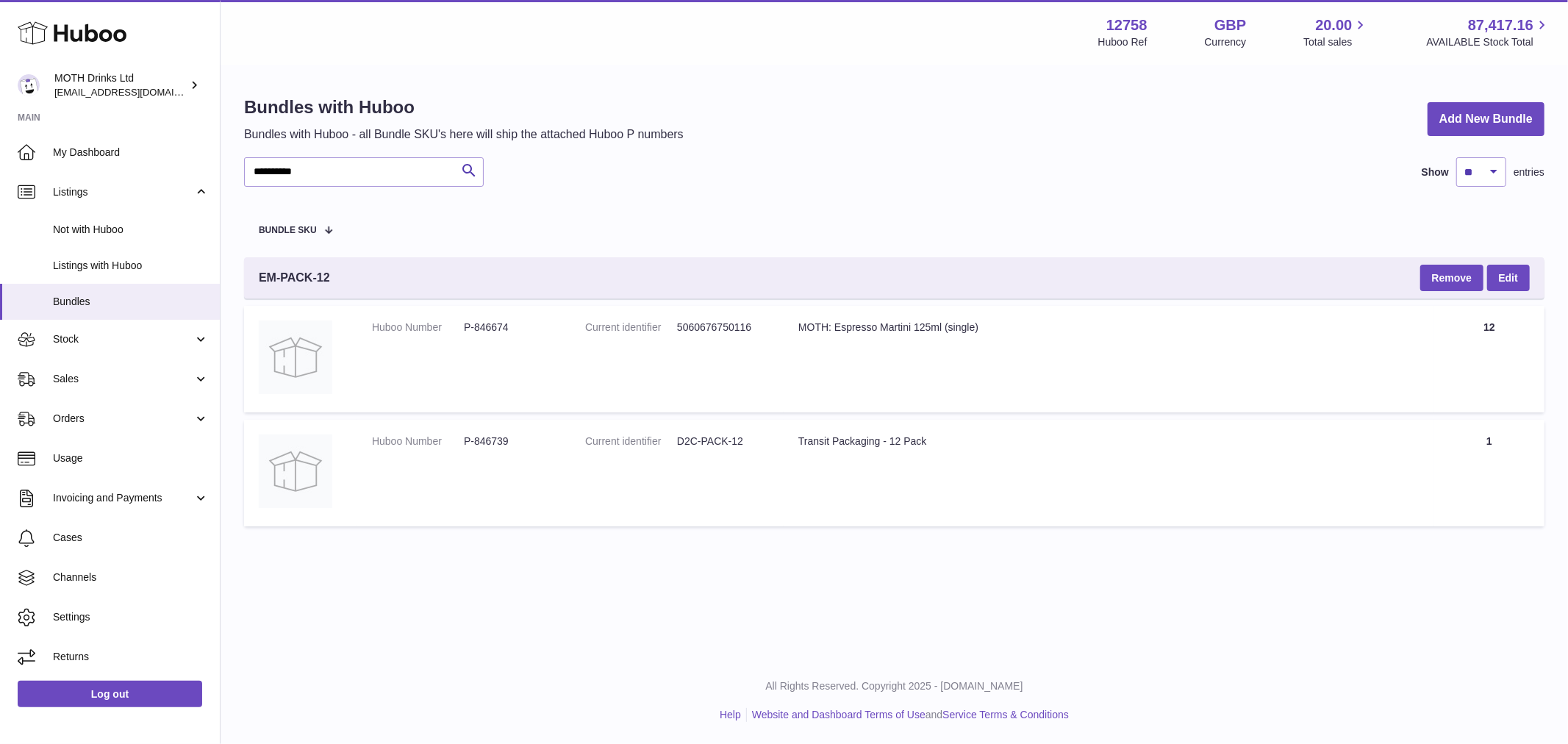
click at [857, 447] on div "Transit Packaging - 12 Pack" at bounding box center [1108, 442] width 621 height 14
click at [857, 447] on div "Transit Packaging - 12 Pack" at bounding box center [1108, 442] width 621 height 14
click at [488, 449] on dl "Huboo Number P-846739" at bounding box center [464, 445] width 184 height 21
